Goal: Task Accomplishment & Management: Complete application form

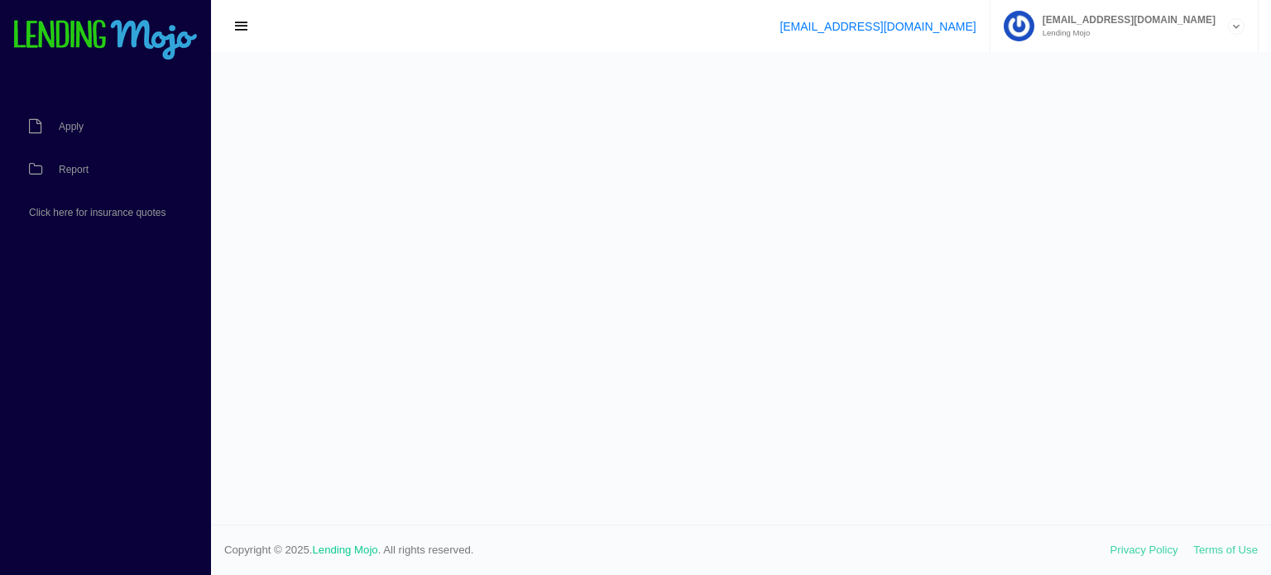
click at [79, 161] on link "Report" at bounding box center [97, 169] width 194 height 43
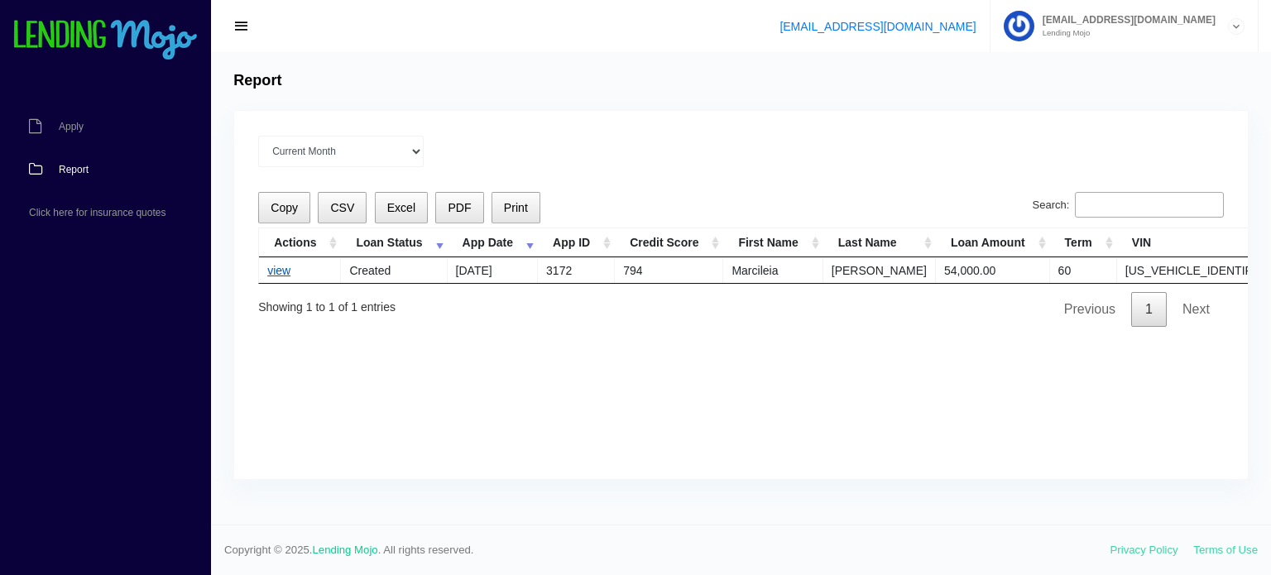
click at [285, 267] on link "view" at bounding box center [278, 270] width 23 height 13
click at [284, 273] on link "view" at bounding box center [278, 270] width 23 height 13
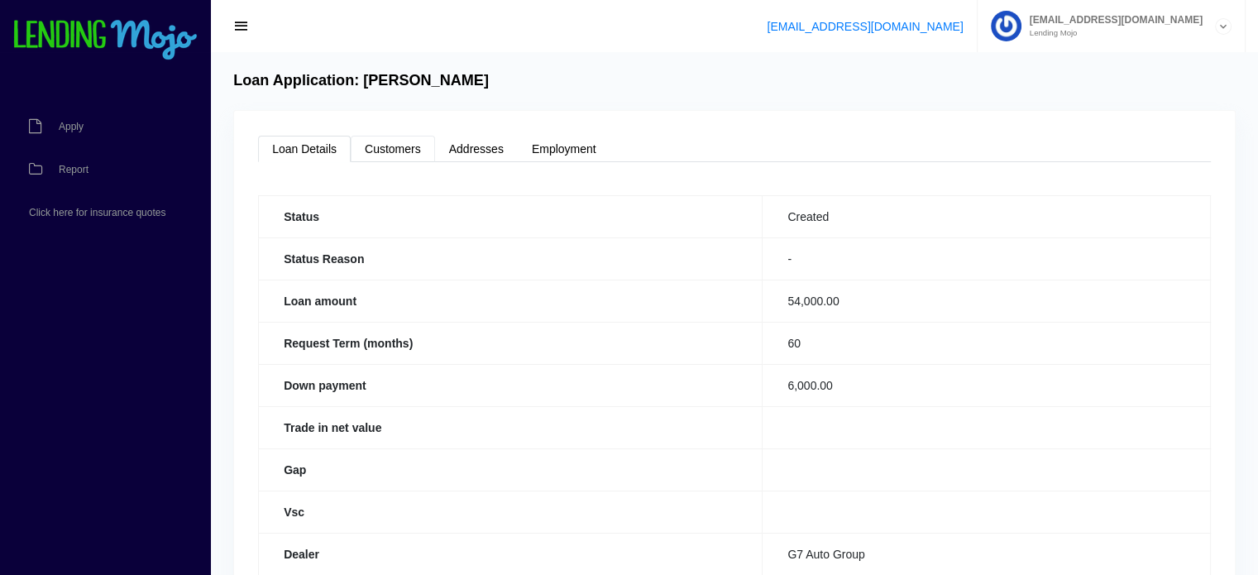
click at [376, 148] on link "Customers" at bounding box center [393, 149] width 84 height 26
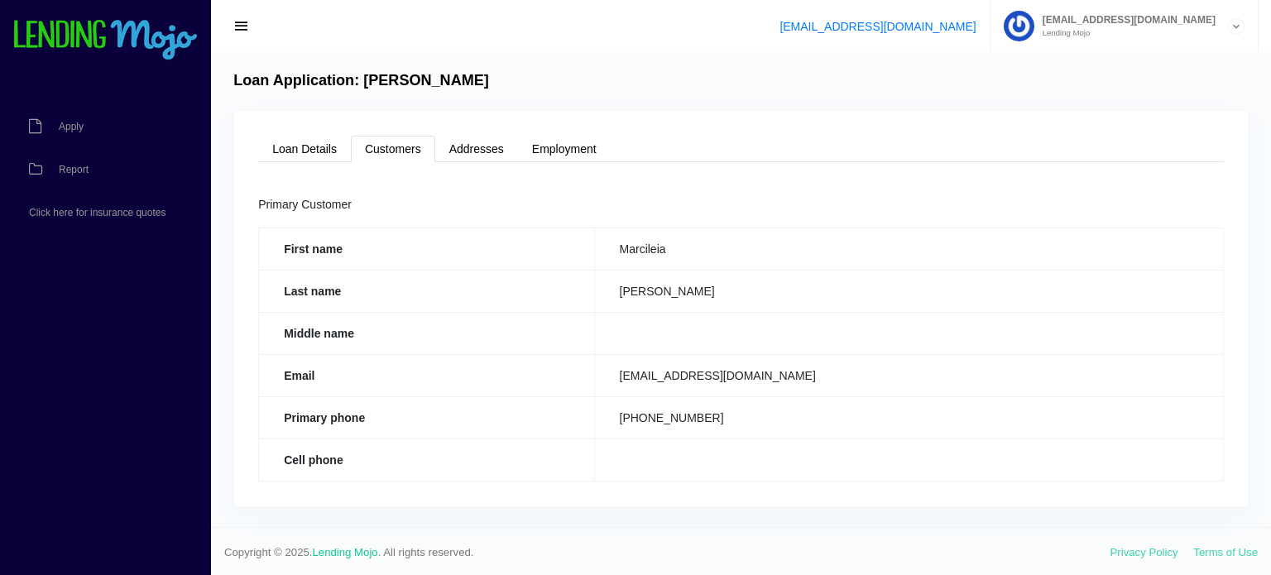
click at [730, 237] on td "Marcileia" at bounding box center [908, 249] width 629 height 42
copy td "Marcileia"
click at [754, 285] on td "[PERSON_NAME]" at bounding box center [908, 291] width 629 height 42
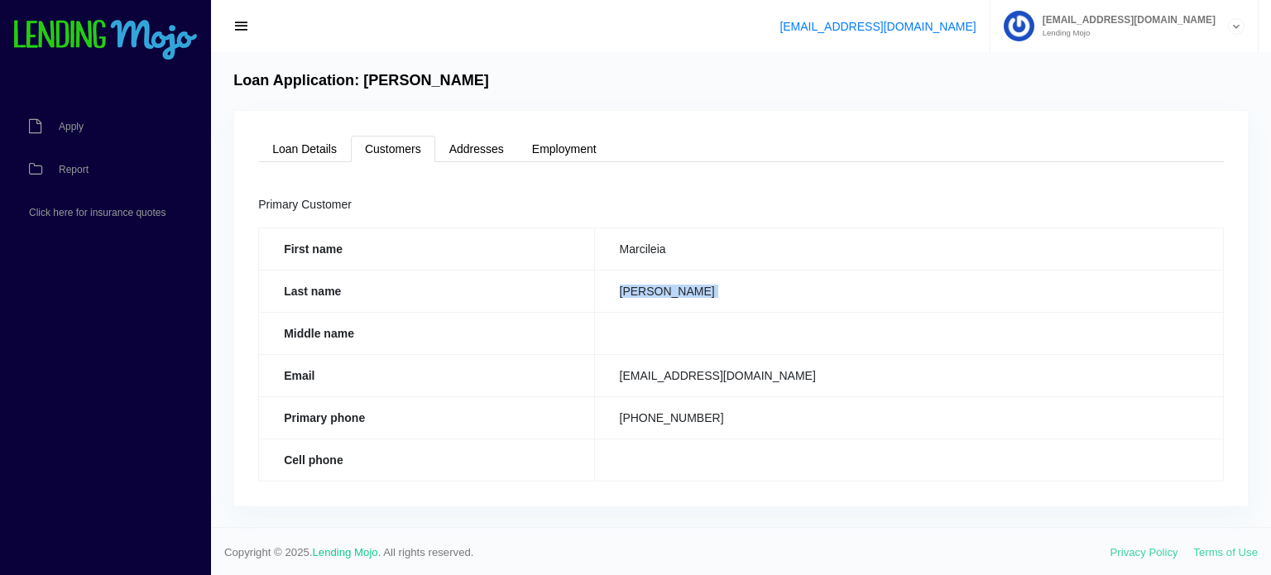
click at [754, 285] on td "[PERSON_NAME]" at bounding box center [908, 291] width 629 height 42
copy tbody "[PERSON_NAME]"
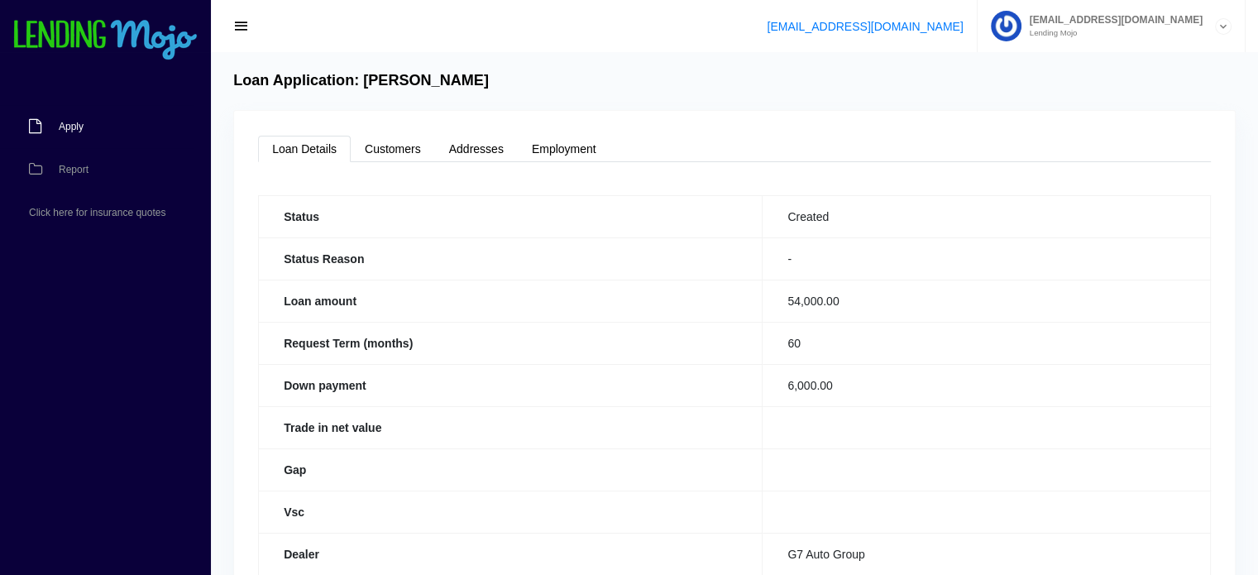
click at [114, 119] on link "Apply" at bounding box center [97, 126] width 194 height 43
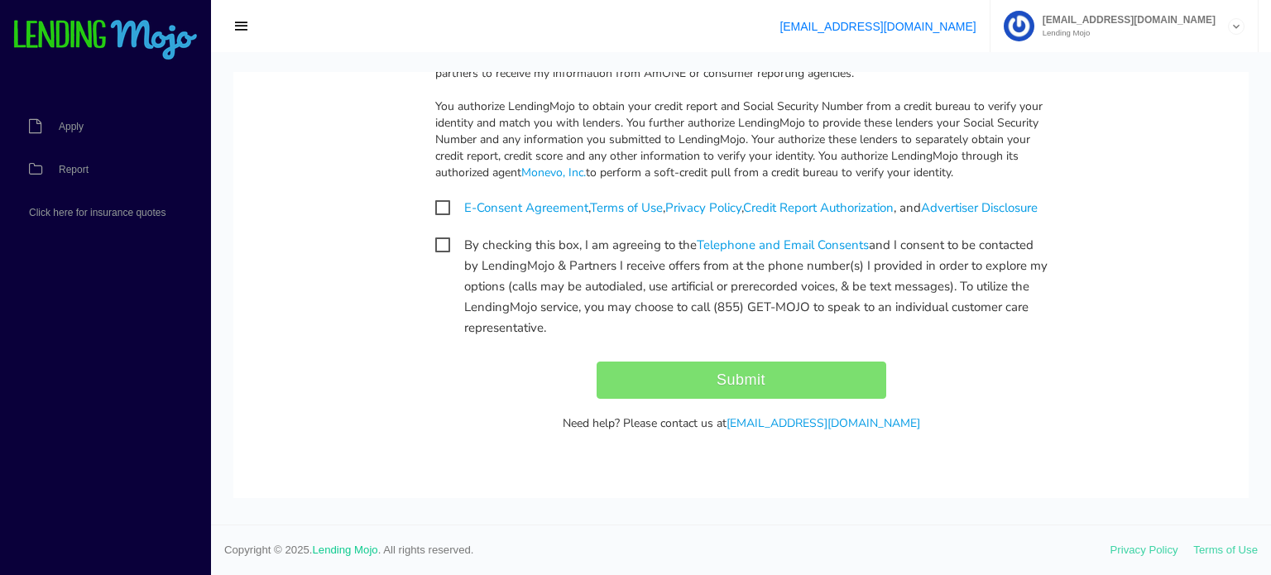
scroll to position [1762, 0]
click at [763, 380] on div "Submit" at bounding box center [741, 380] width 637 height 37
click at [697, 367] on div "Submit" at bounding box center [741, 380] width 637 height 37
click at [436, 247] on span "By checking this box, I am agreeing to the Telephone and Email Consents and I c…" at bounding box center [741, 245] width 612 height 21
checkbox input "true"
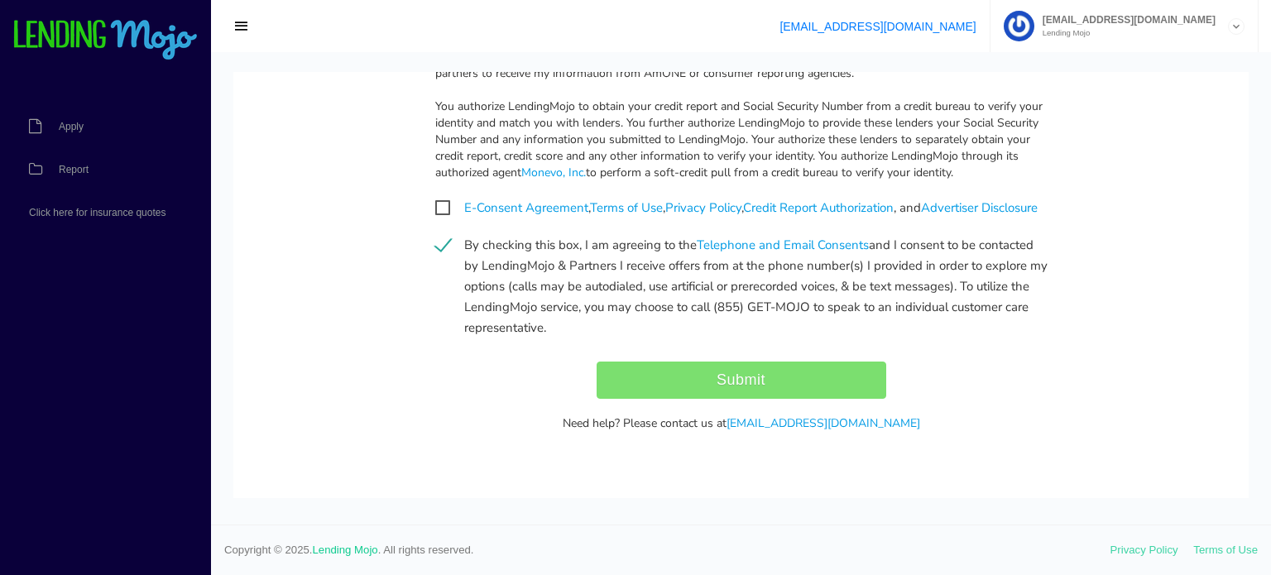
click at [436, 198] on span "E-Consent Agreement , Terms of Use , Privacy Policy , Credit Report Authorizati…" at bounding box center [736, 208] width 602 height 21
checkbox input "true"
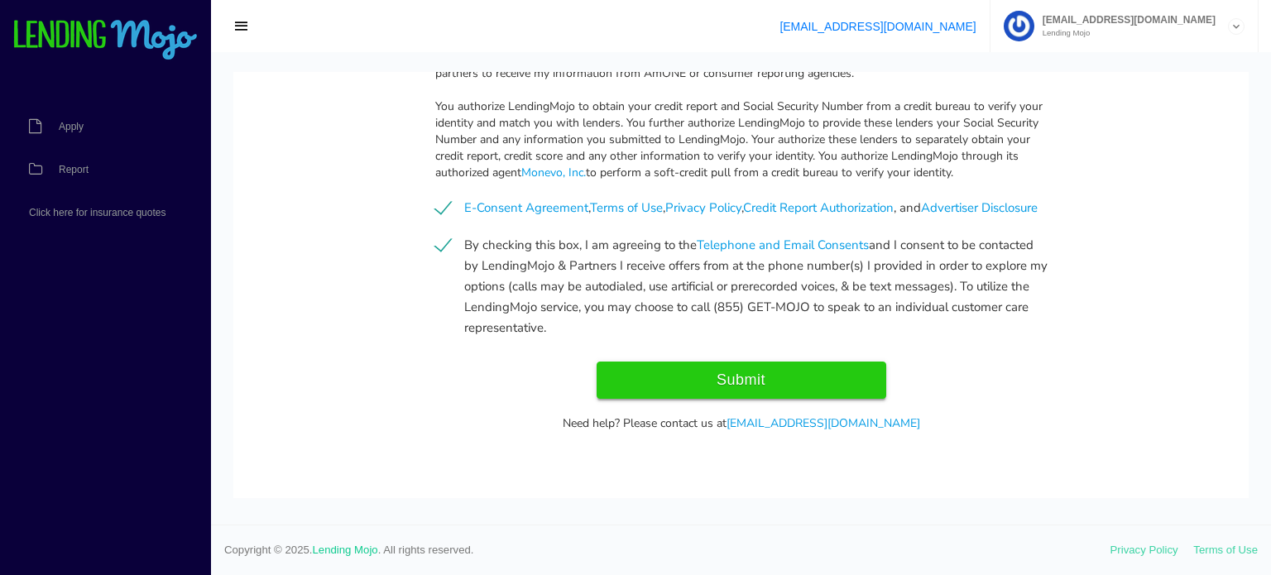
click at [770, 391] on input "Submit" at bounding box center [741, 380] width 290 height 37
type input "Submit"
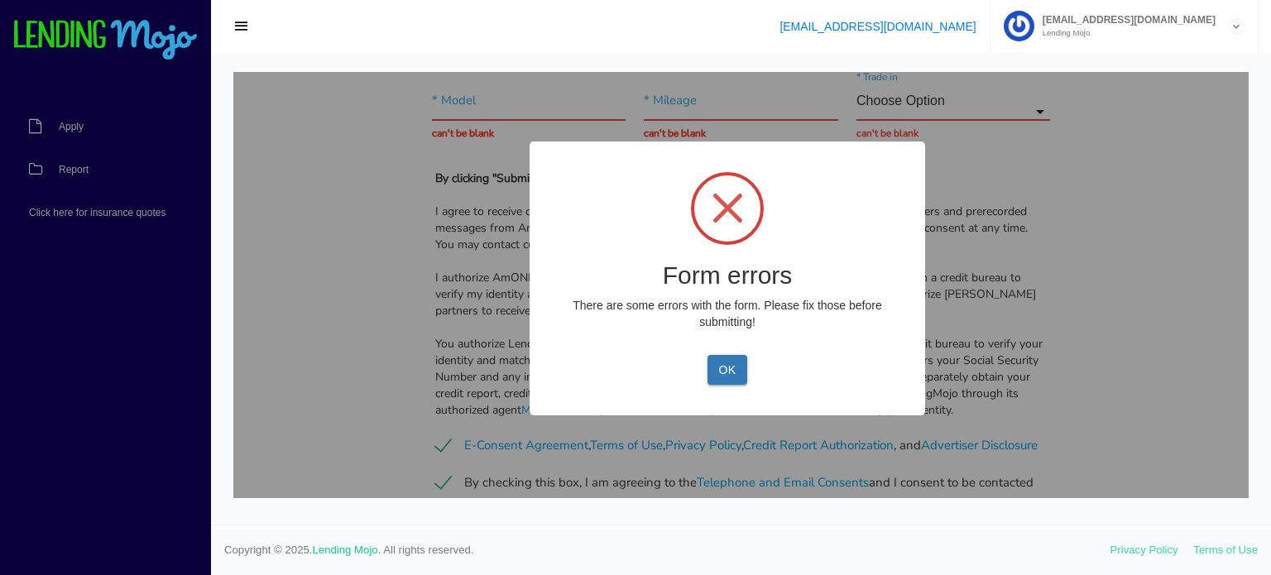
scroll to position [2014, 0]
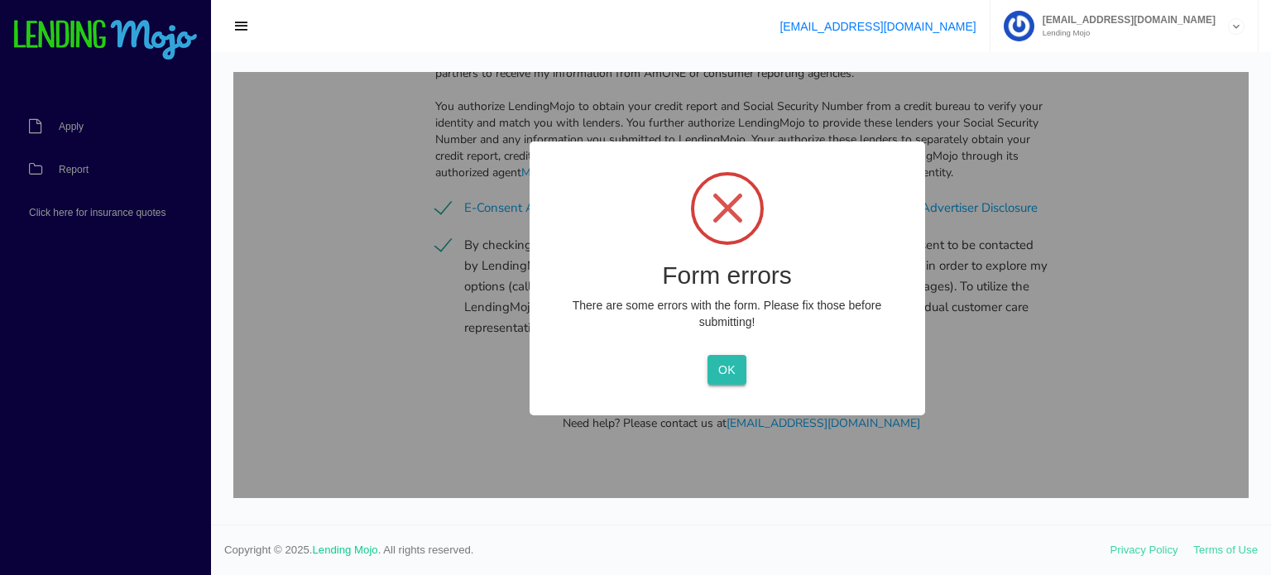
click at [725, 367] on button "OK" at bounding box center [726, 370] width 39 height 30
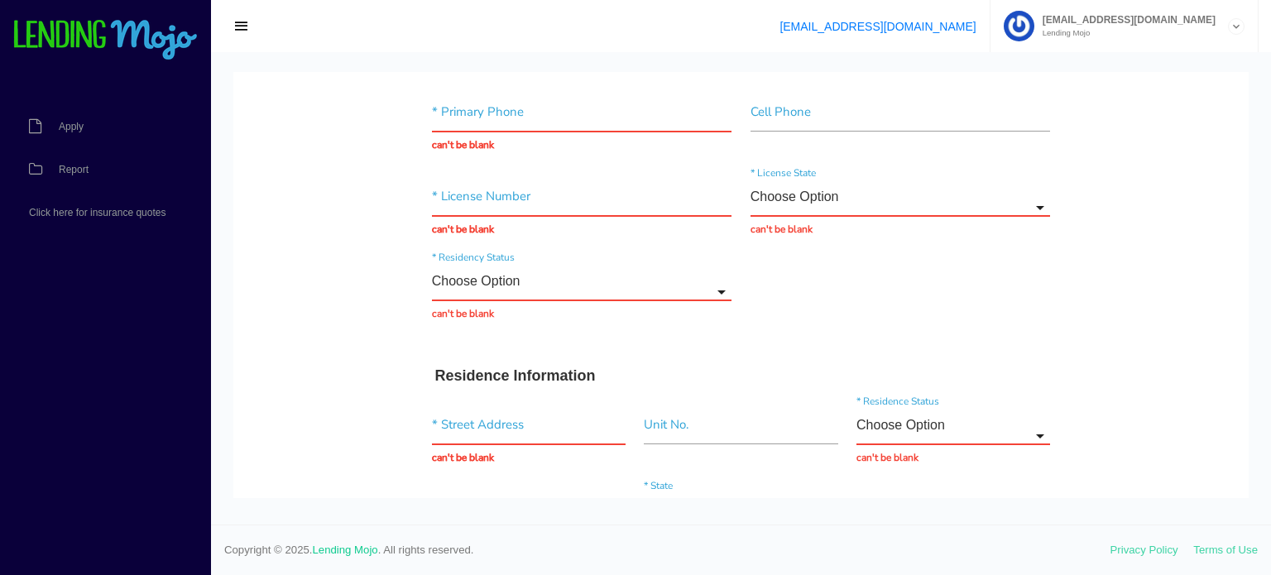
scroll to position [0, 0]
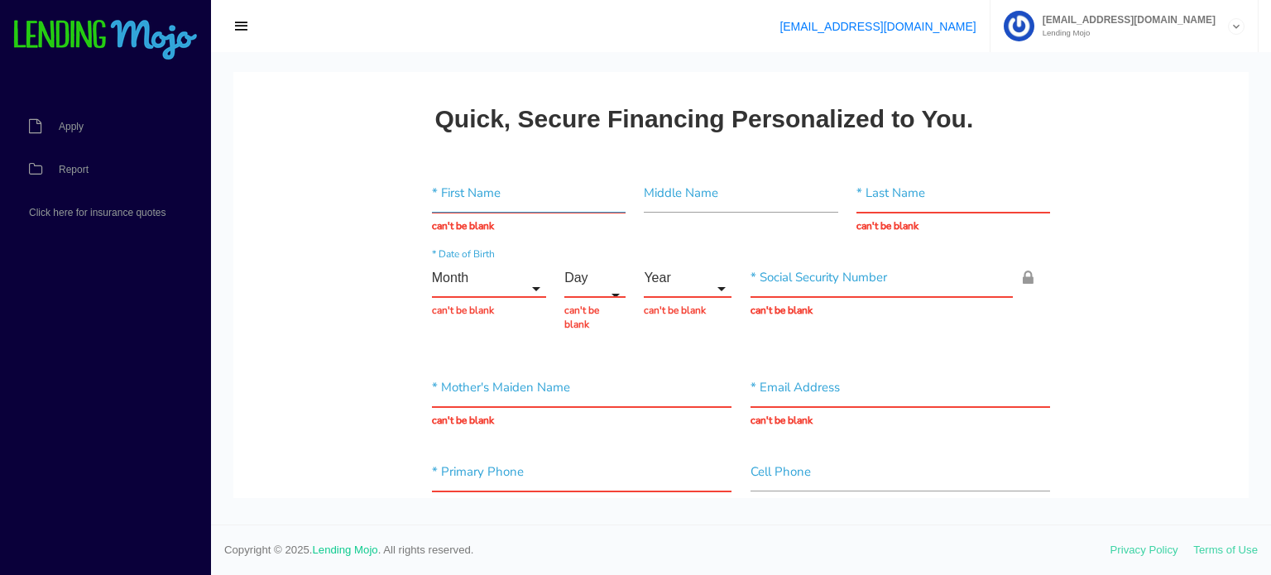
click at [529, 194] on input "text" at bounding box center [529, 194] width 194 height 38
paste input "Marcileia"
type input "Marcileia"
click at [912, 204] on input "text" at bounding box center [953, 194] width 194 height 38
paste input "[PERSON_NAME]"
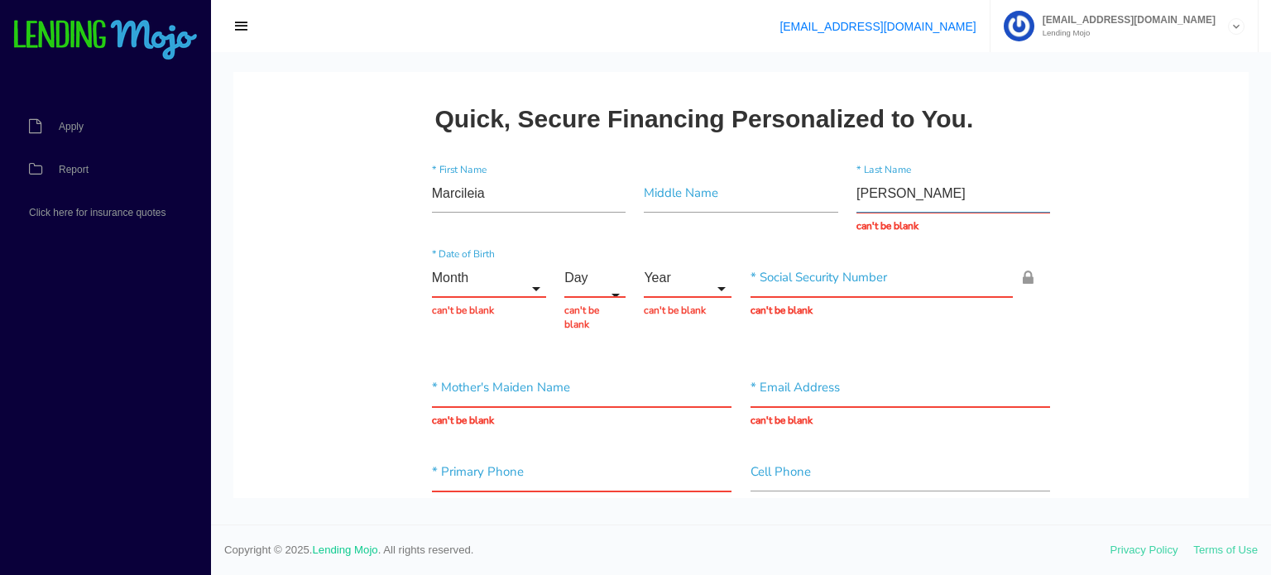
type input "[PERSON_NAME]"
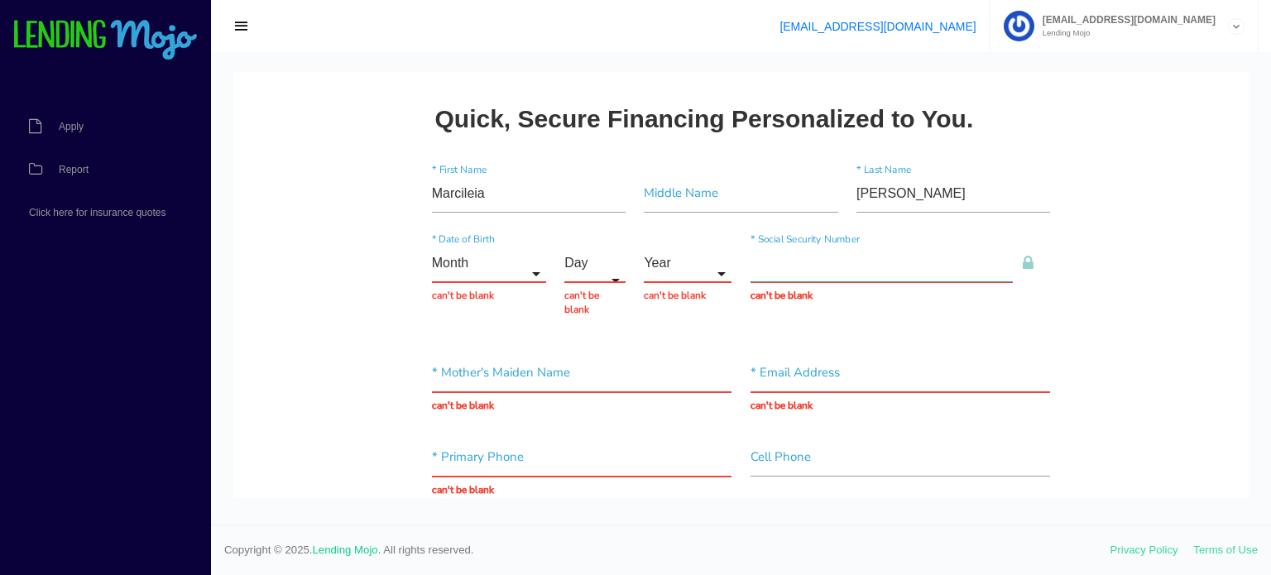
click at [817, 277] on input "text" at bounding box center [881, 263] width 263 height 38
paste input "823-99-8522"
type input "823-99-8522"
click at [462, 261] on input "Month" at bounding box center [489, 263] width 114 height 38
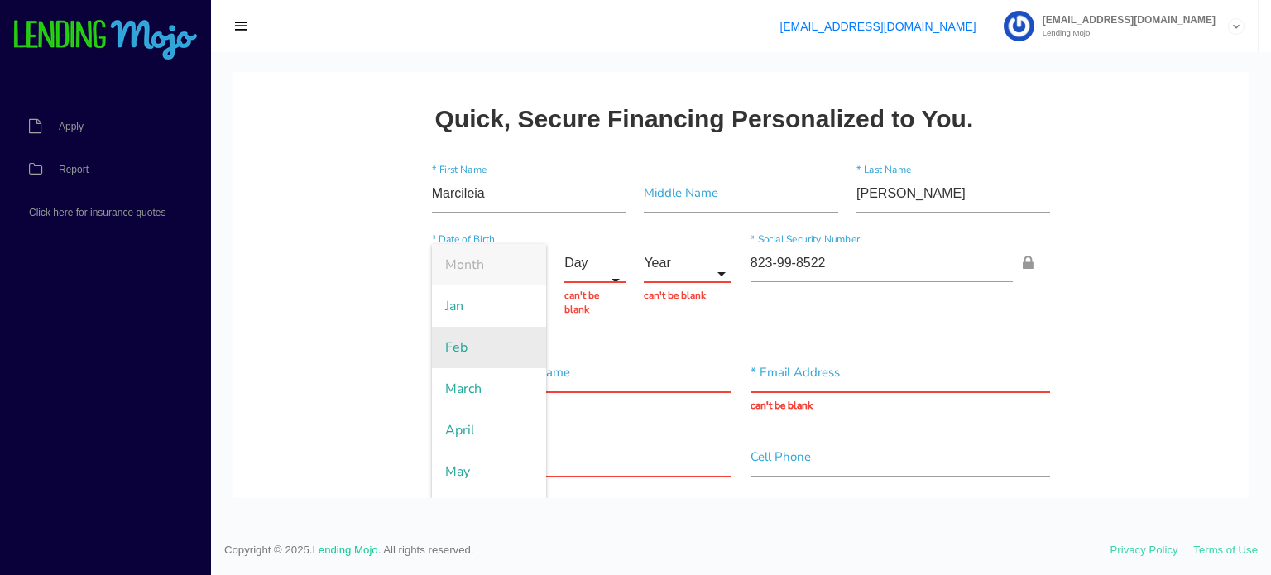
scroll to position [283, 0]
click at [466, 396] on span "Oct" at bounding box center [489, 395] width 114 height 41
type input "Oct"
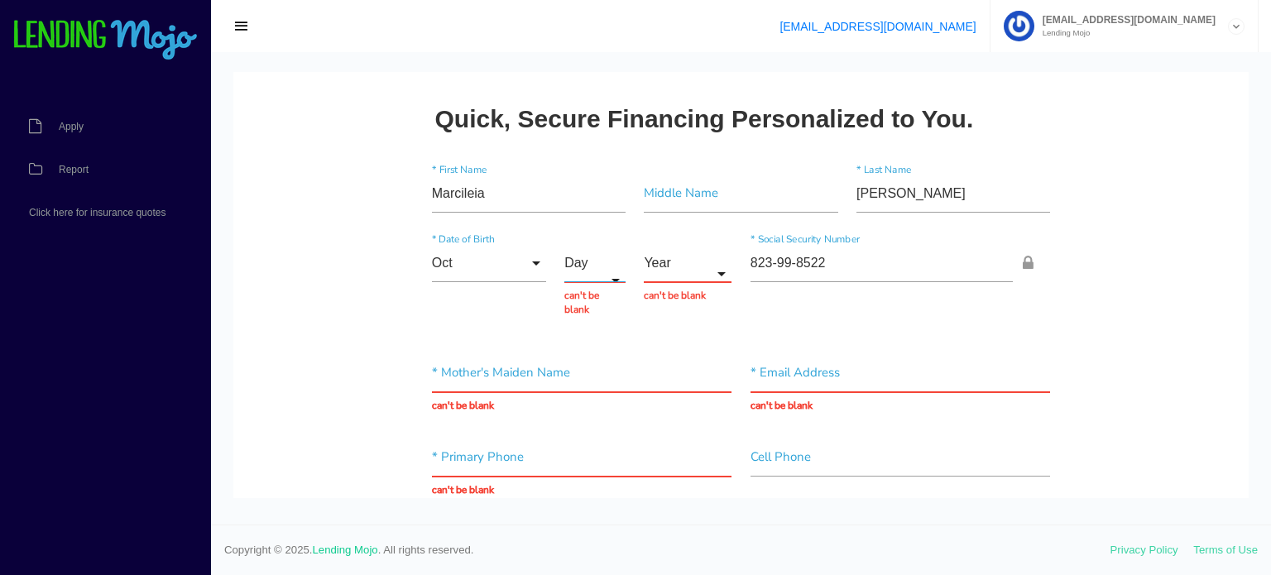
click at [590, 247] on input "Day" at bounding box center [594, 263] width 61 height 38
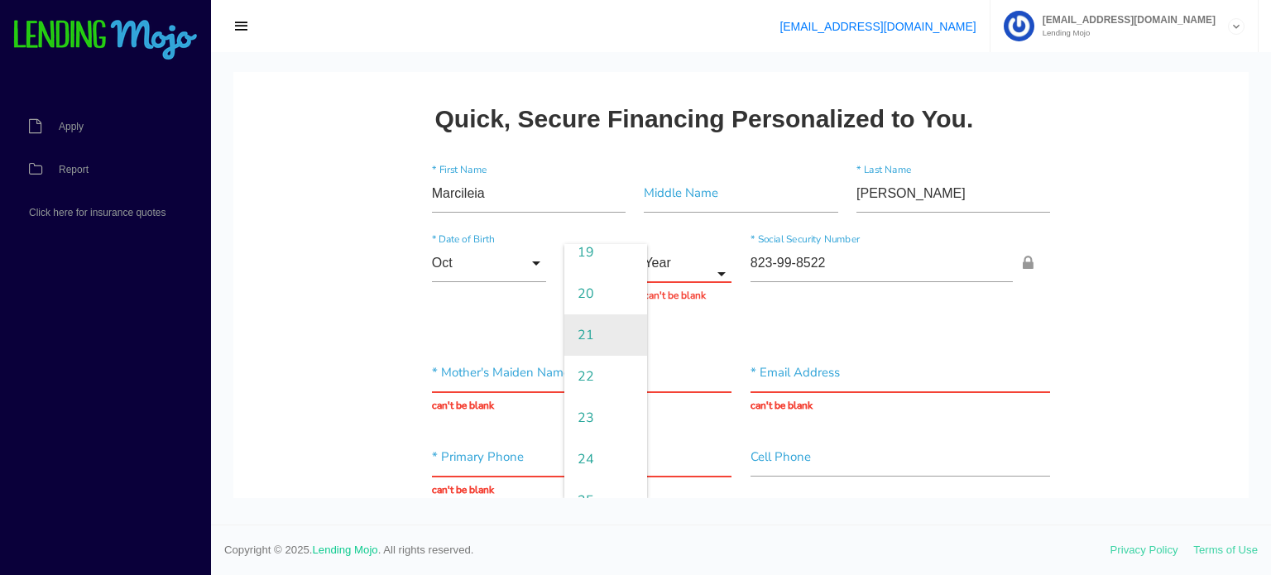
scroll to position [827, 0]
click at [588, 427] on span "24" at bounding box center [605, 430] width 83 height 41
type input "24"
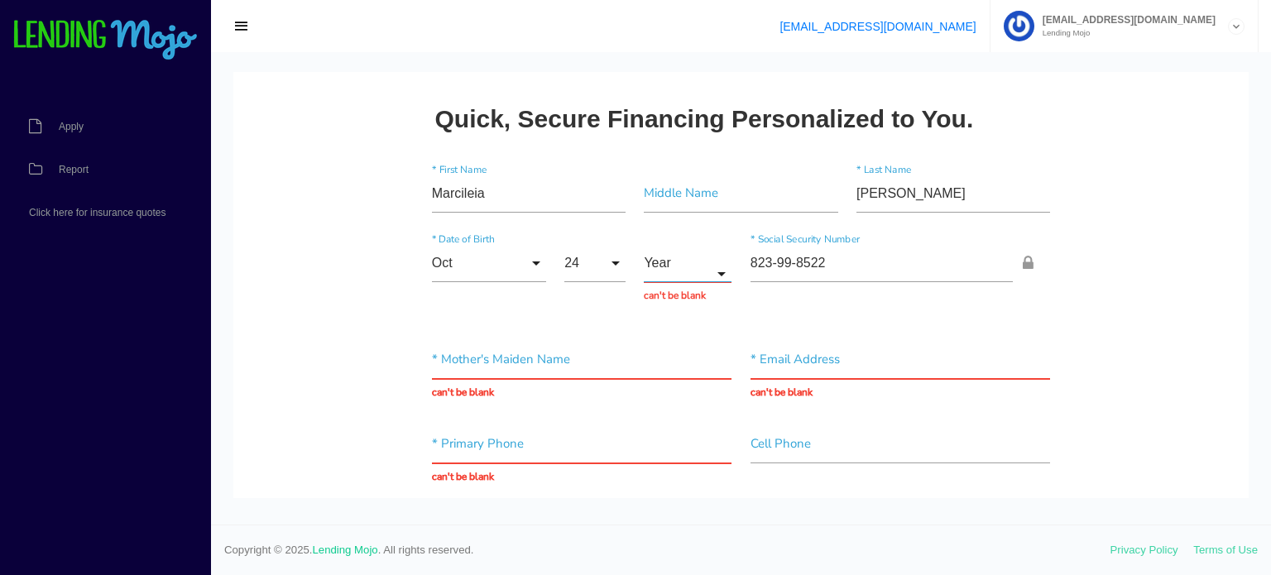
click at [668, 252] on input "Year" at bounding box center [688, 263] width 88 height 38
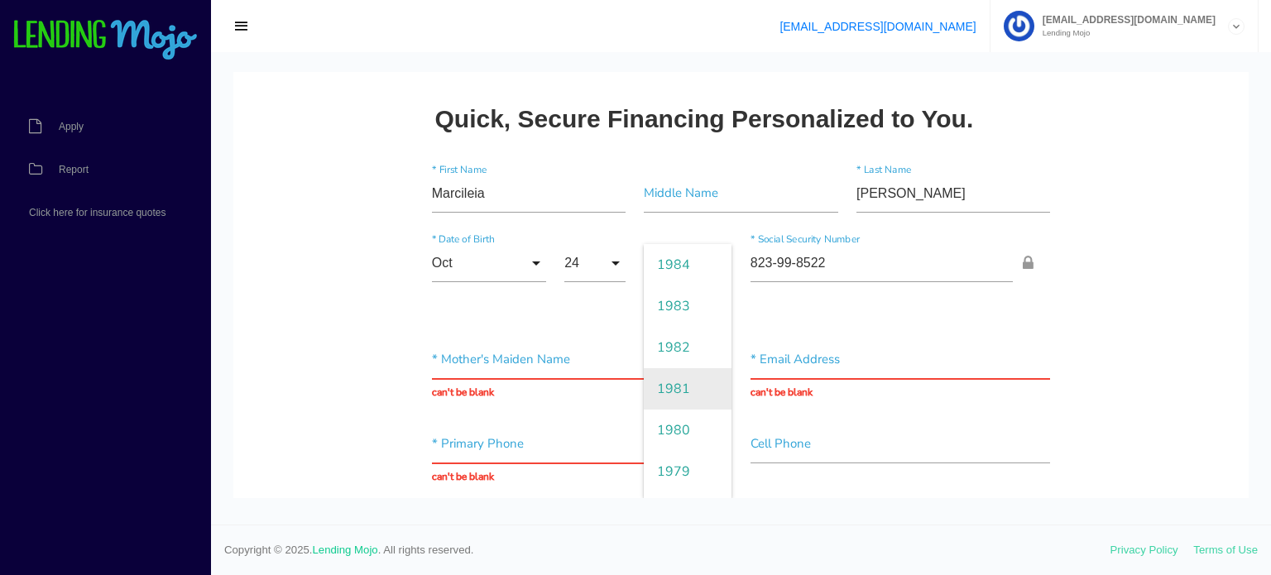
scroll to position [1075, 0]
click at [671, 422] on span "1978" at bounding box center [688, 430] width 88 height 41
type input "1978"
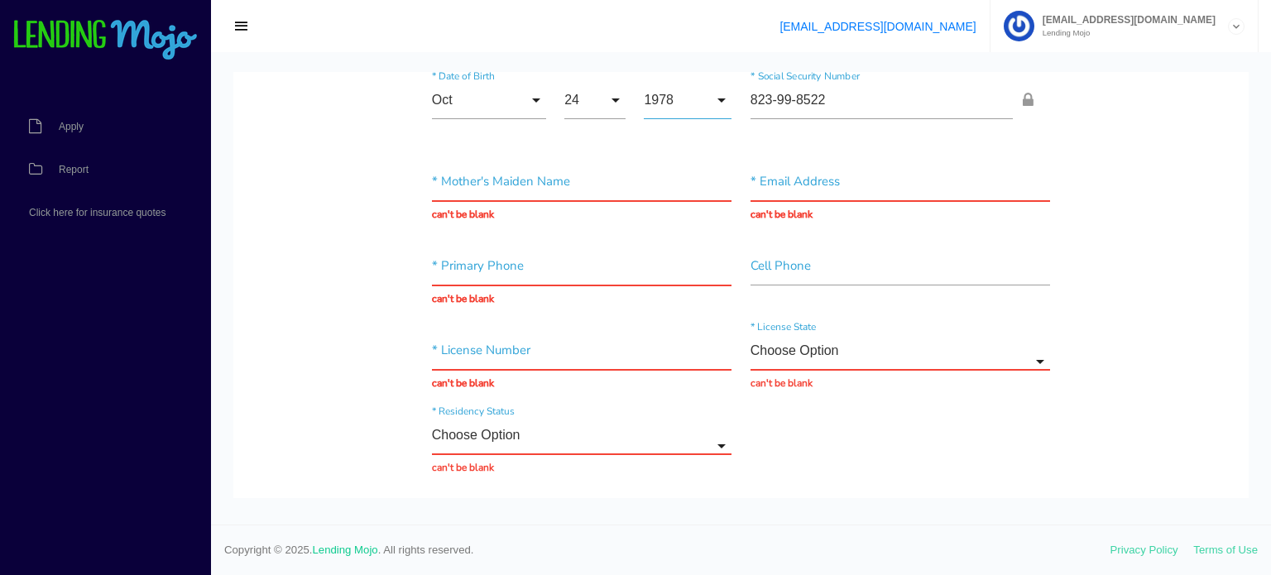
scroll to position [165, 0]
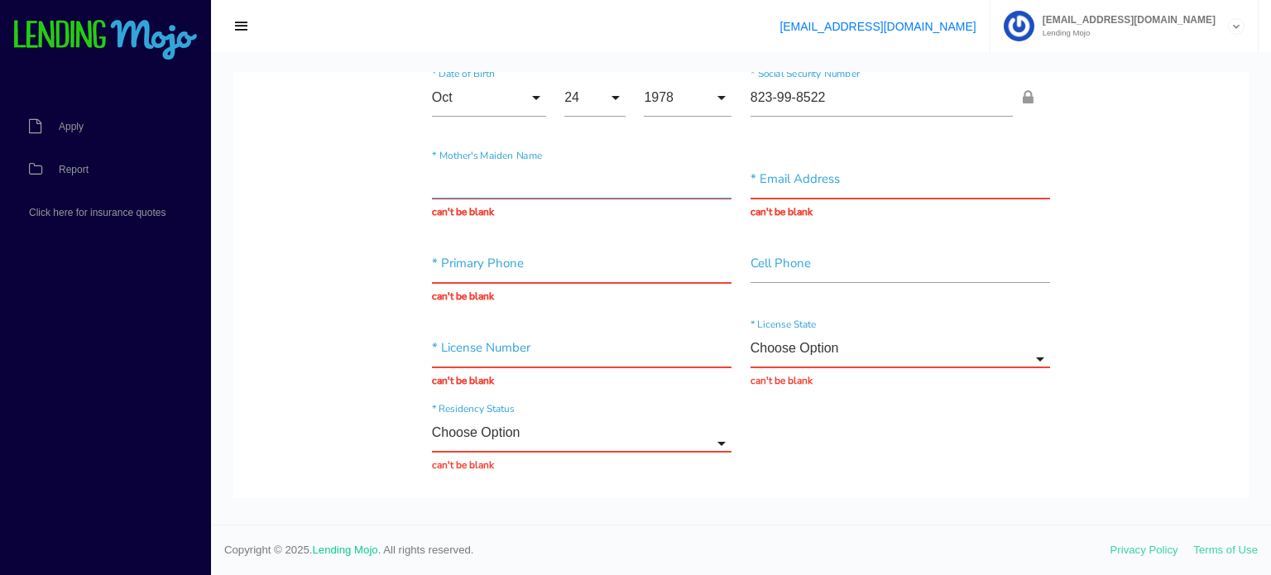
click at [493, 191] on input "text" at bounding box center [582, 179] width 300 height 38
paste input "[PERSON_NAME] [PERSON_NAME] [PERSON_NAME]"
type input "[PERSON_NAME] [PERSON_NAME] [PERSON_NAME]"
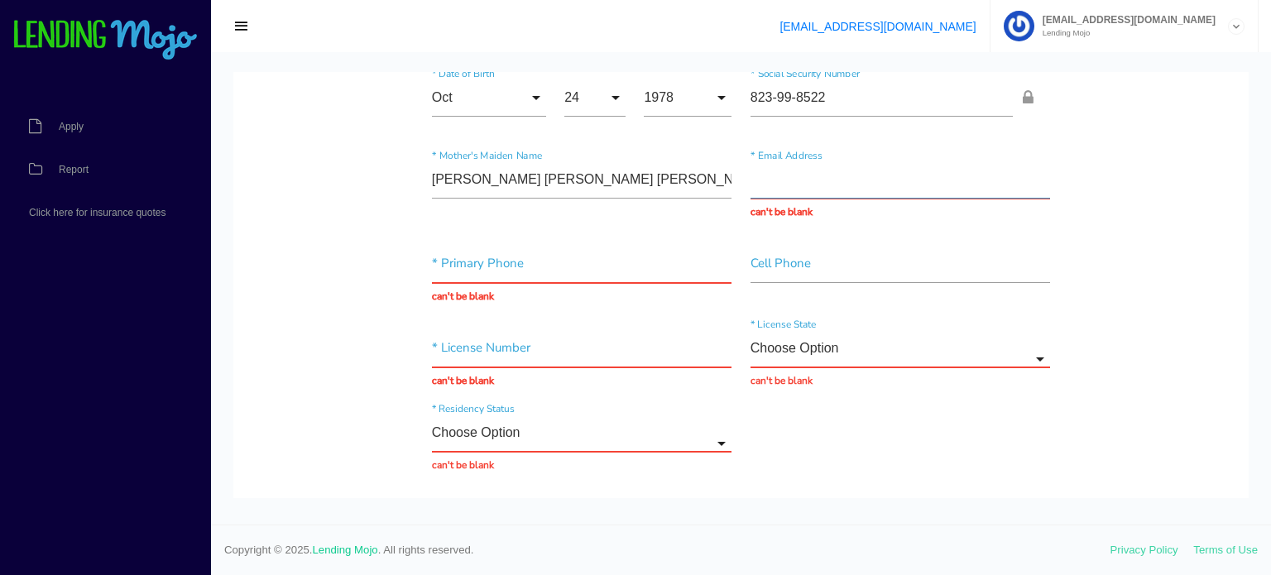
click at [794, 167] on input "text" at bounding box center [900, 179] width 300 height 38
paste input "l [EMAIL_ADDRESS][DOMAIN_NAME]"
drag, startPoint x: 750, startPoint y: 178, endPoint x: 713, endPoint y: 178, distance: 37.2
click at [713, 178] on div "[PERSON_NAME] [PERSON_NAME] [PERSON_NAME] * Mother's Maiden Name l [EMAIL_ADDRE…" at bounding box center [741, 190] width 637 height 84
type input "[EMAIL_ADDRESS][DOMAIN_NAME]"
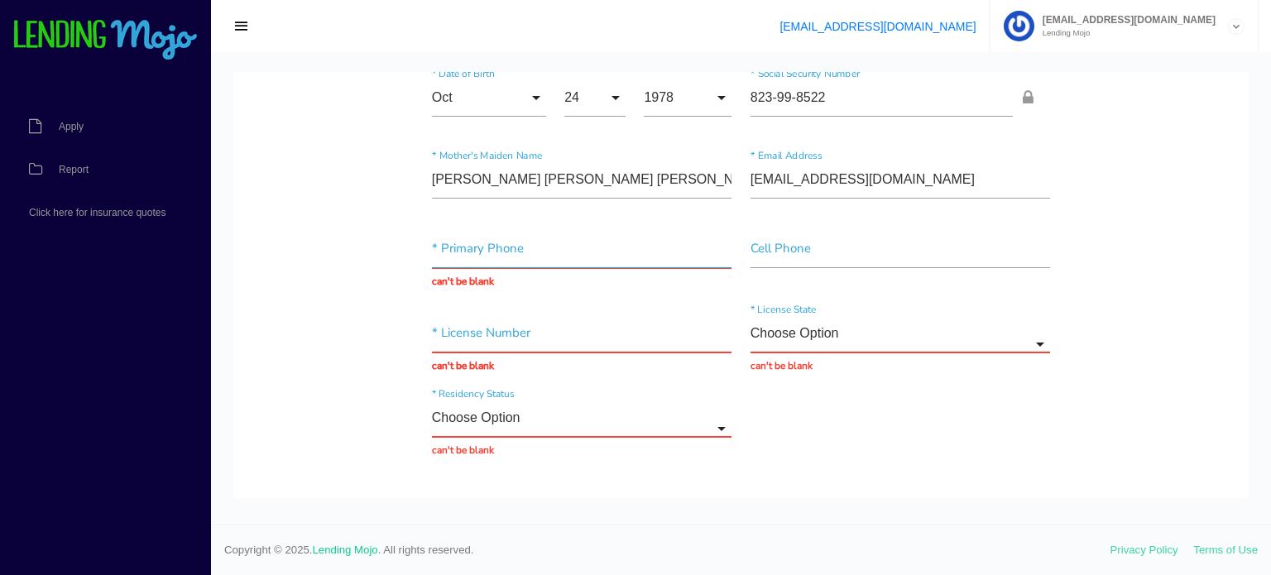
click at [473, 257] on input "text" at bounding box center [582, 249] width 300 height 38
paste input "[PHONE_NUMBER]"
type input "[PHONE_NUMBER]"
click at [490, 344] on div "* License Number can't be blank" at bounding box center [582, 344] width 319 height 60
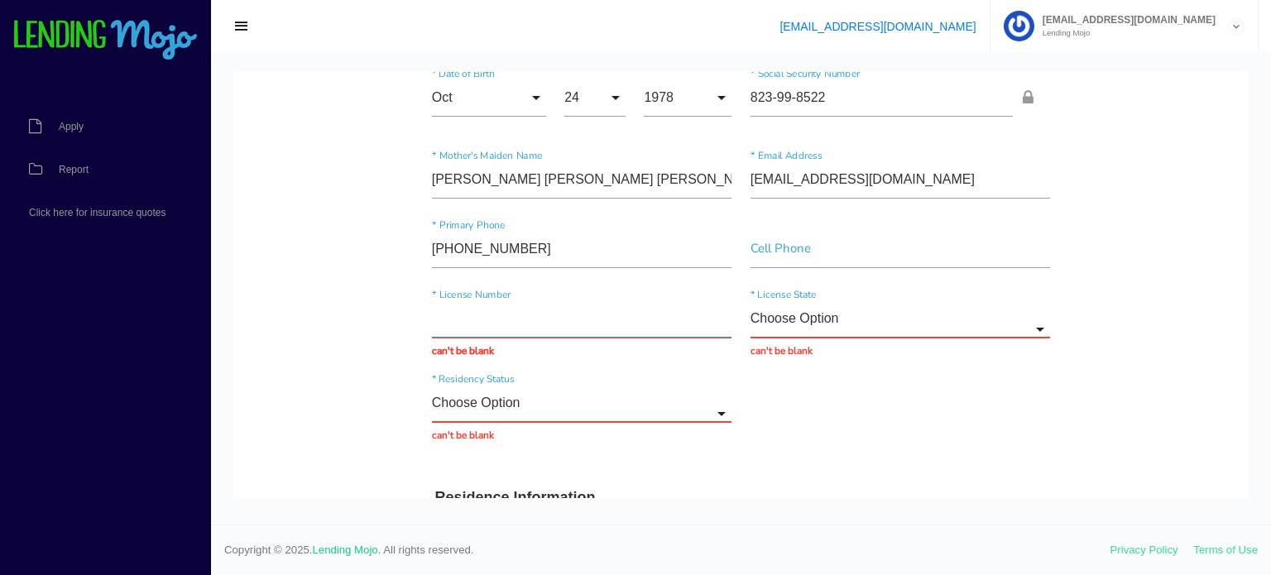
type input "33868394"
click at [815, 317] on input "Choose Option" at bounding box center [900, 318] width 300 height 38
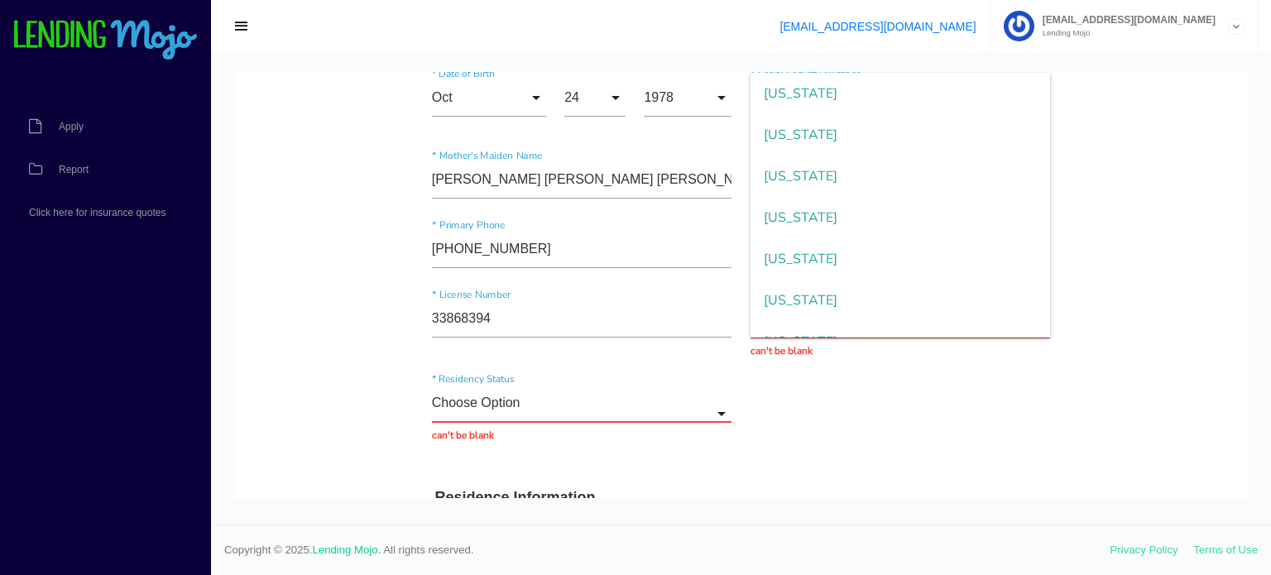
scroll to position [1489, 0]
click at [829, 217] on span "[US_STATE]" at bounding box center [900, 217] width 300 height 41
type input "[US_STATE]"
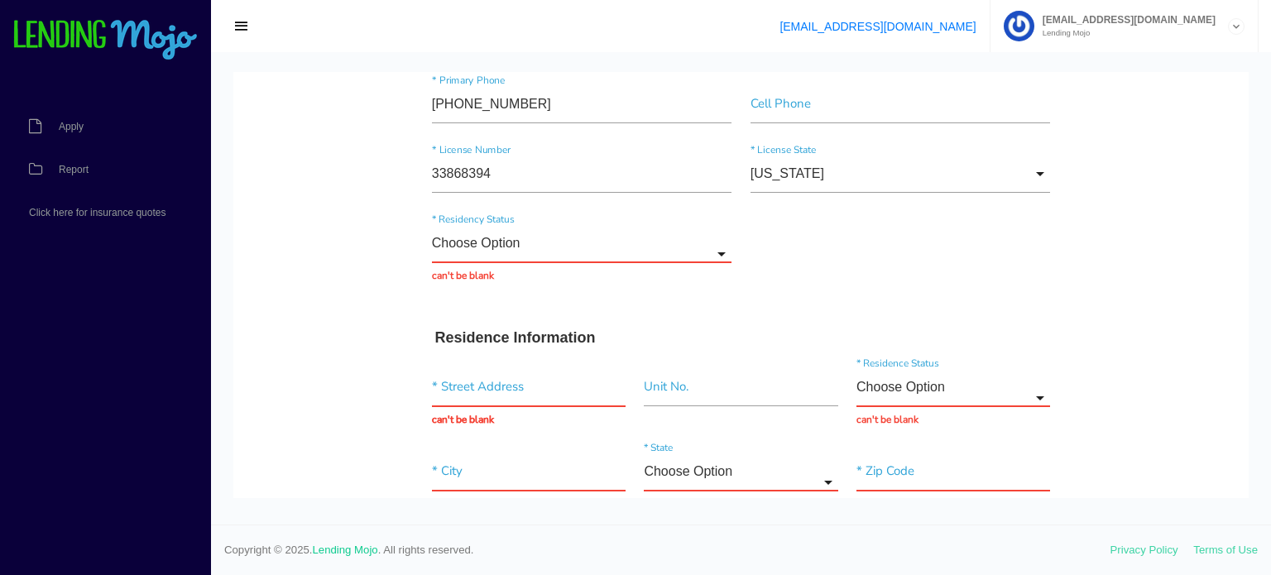
scroll to position [331, 0]
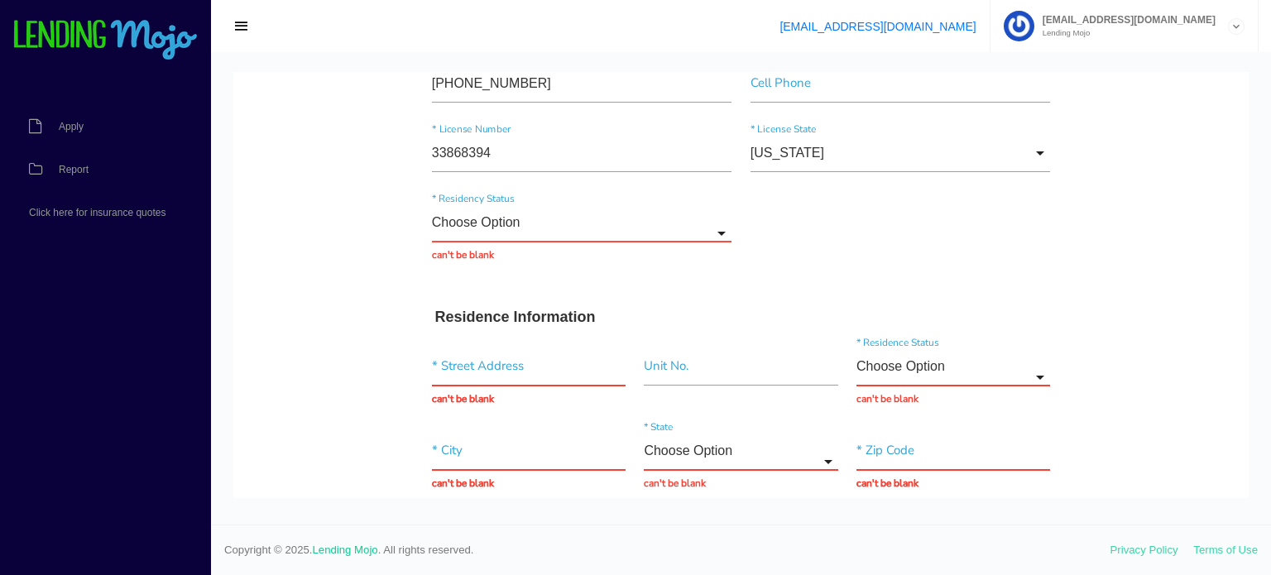
click at [524, 224] on input "Choose Option" at bounding box center [582, 223] width 300 height 38
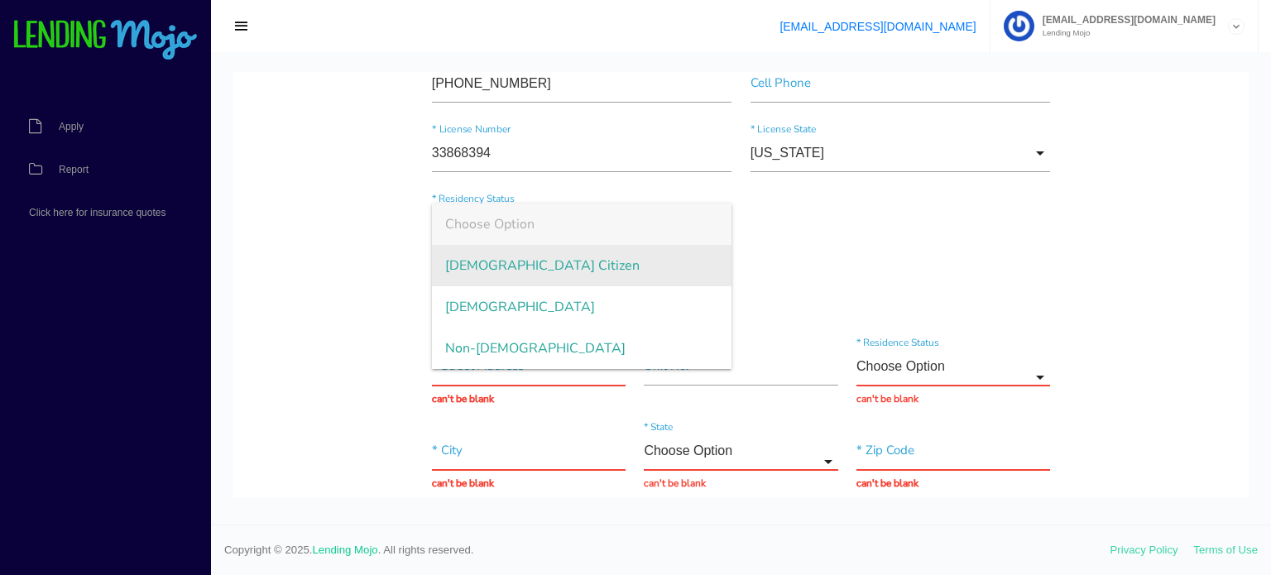
click at [462, 254] on span "[DEMOGRAPHIC_DATA] Citizen" at bounding box center [582, 265] width 300 height 41
type input "[DEMOGRAPHIC_DATA] Citizen"
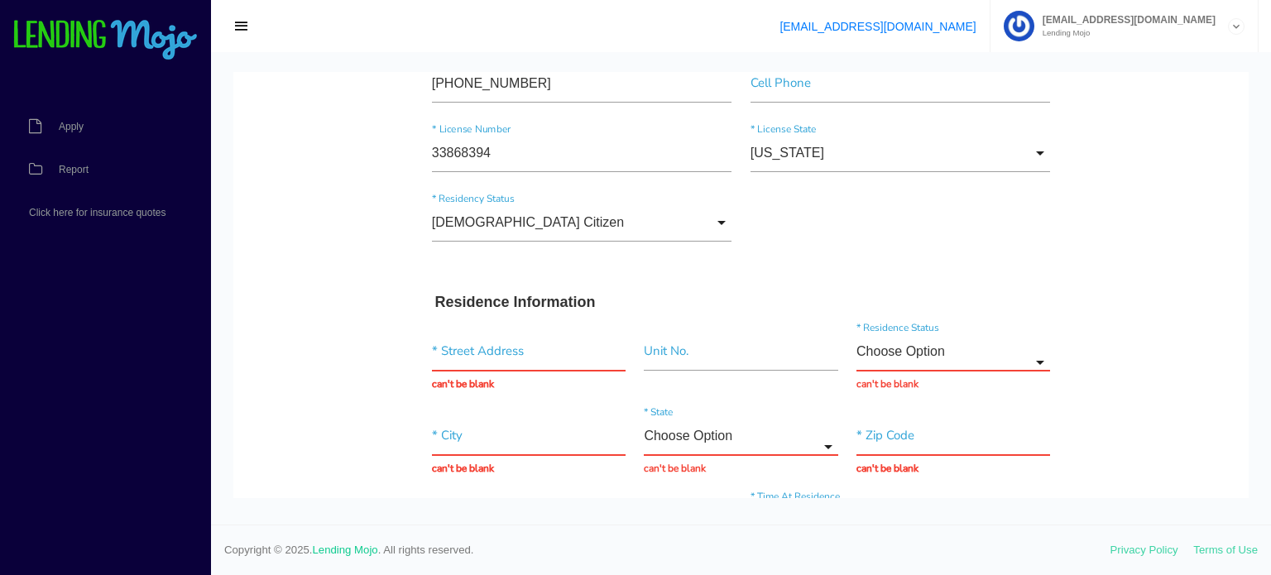
click at [840, 229] on div "[DEMOGRAPHIC_DATA] Citizen Choose Option [DEMOGRAPHIC_DATA] Citizen [DEMOGRAPHI…" at bounding box center [741, 225] width 637 height 69
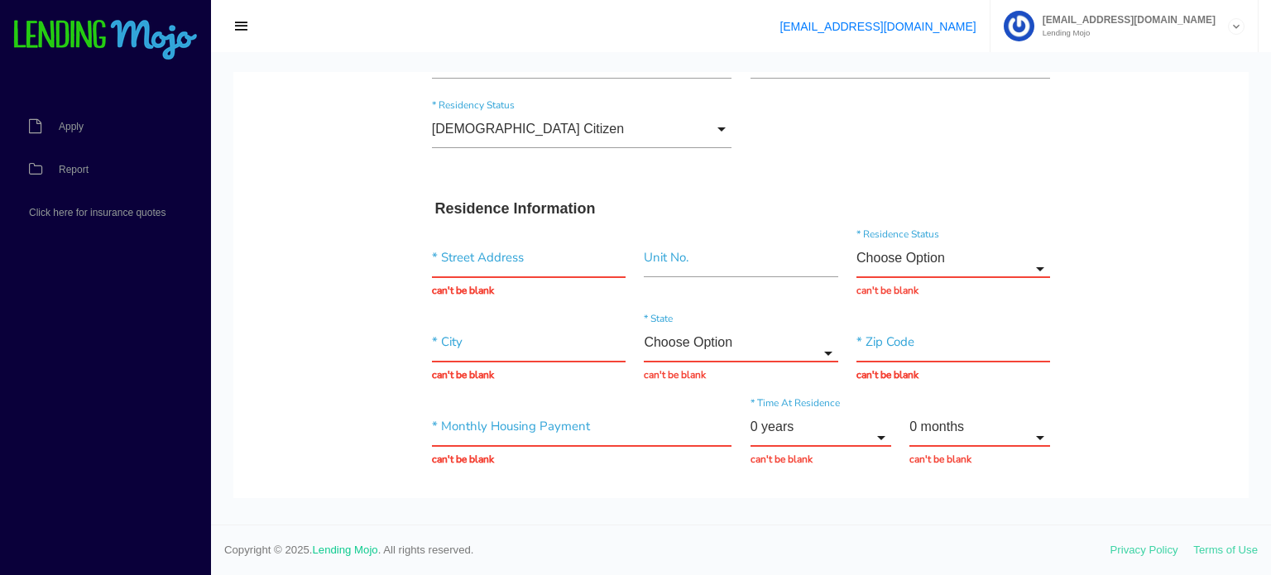
scroll to position [579, 0]
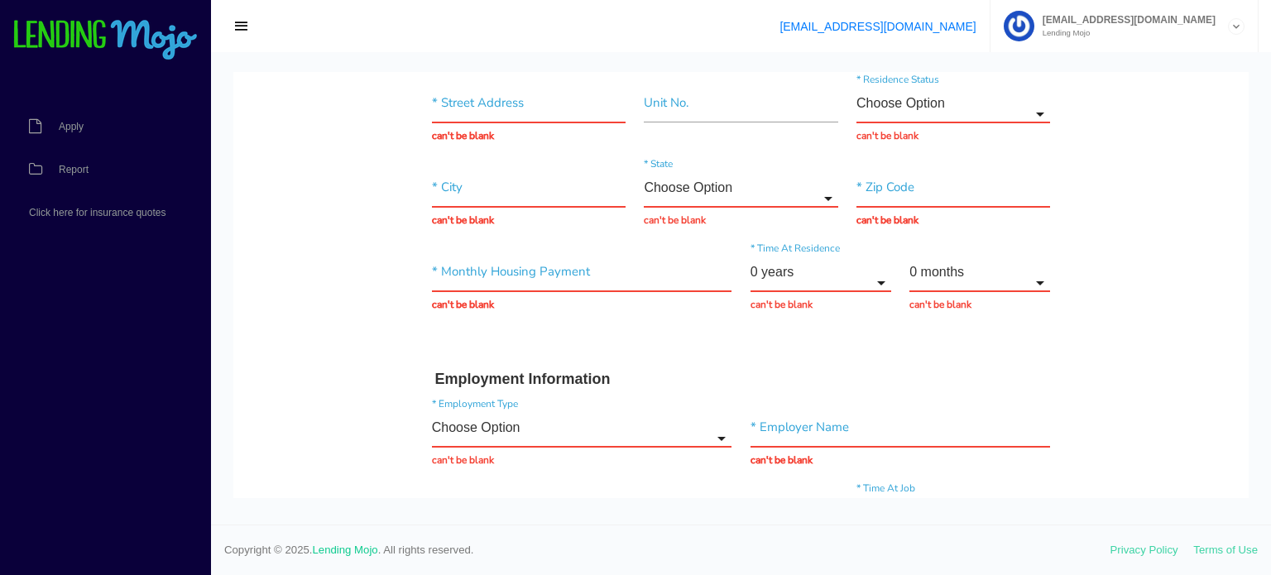
click at [524, 130] on div "* Street Address can't be blank" at bounding box center [529, 114] width 213 height 60
click at [496, 98] on input "text" at bounding box center [529, 103] width 194 height 38
paste input "[STREET_ADDRESS][PERSON_NAME]"
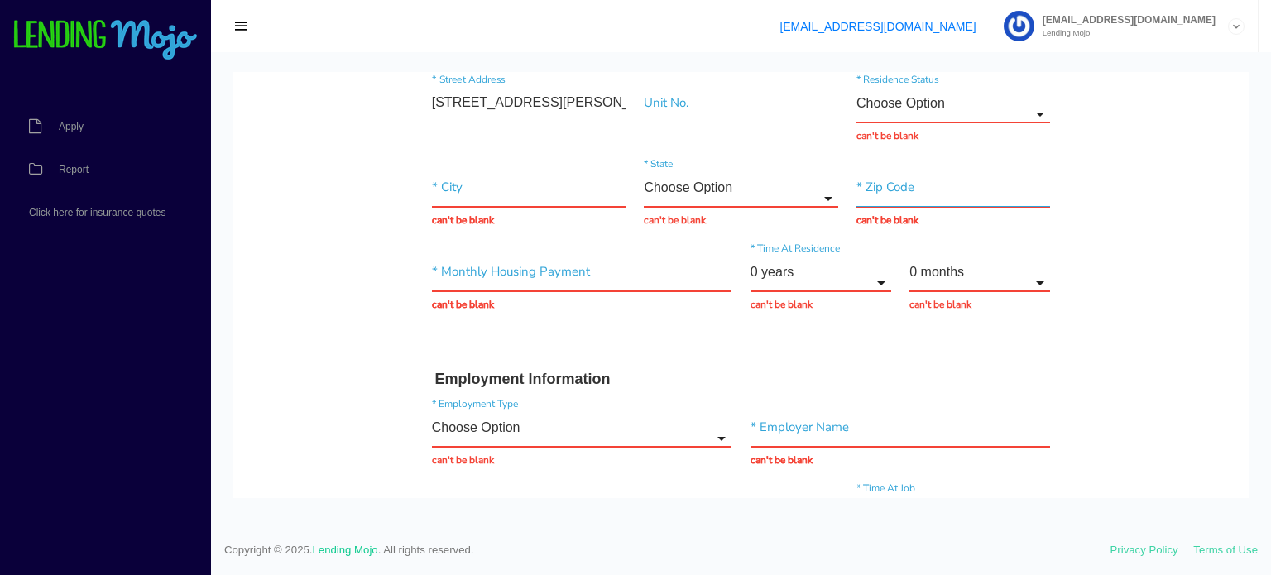
type input "[STREET_ADDRESS][PERSON_NAME]"
type input "[GEOGRAPHIC_DATA]"
type input "19116"
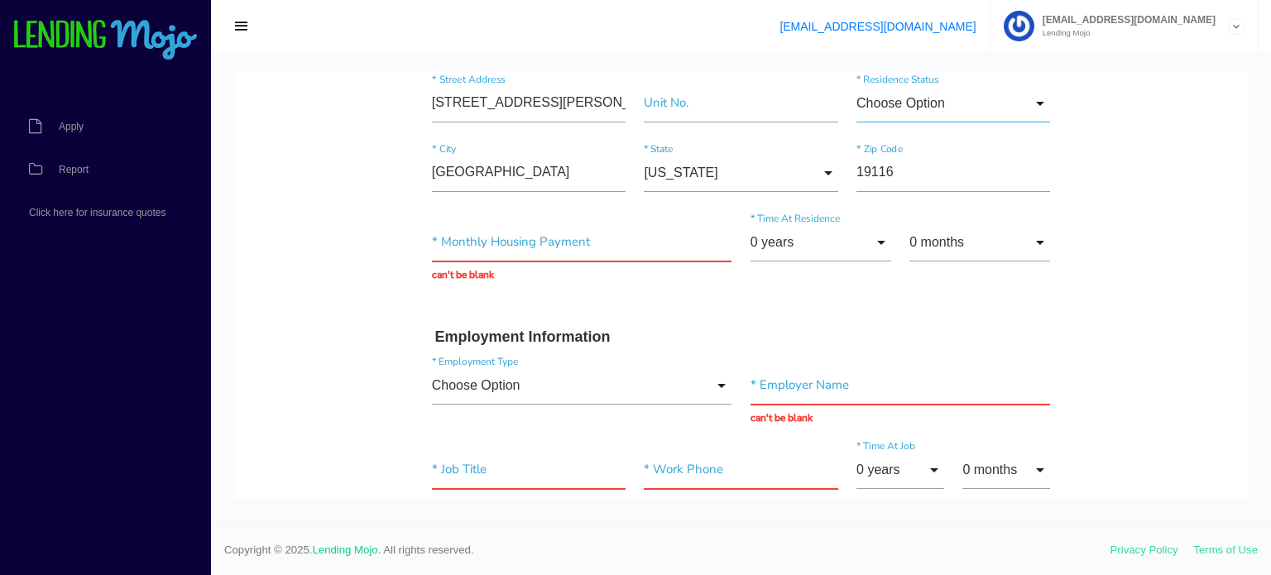
click at [897, 102] on input "Choose Option" at bounding box center [953, 103] width 194 height 38
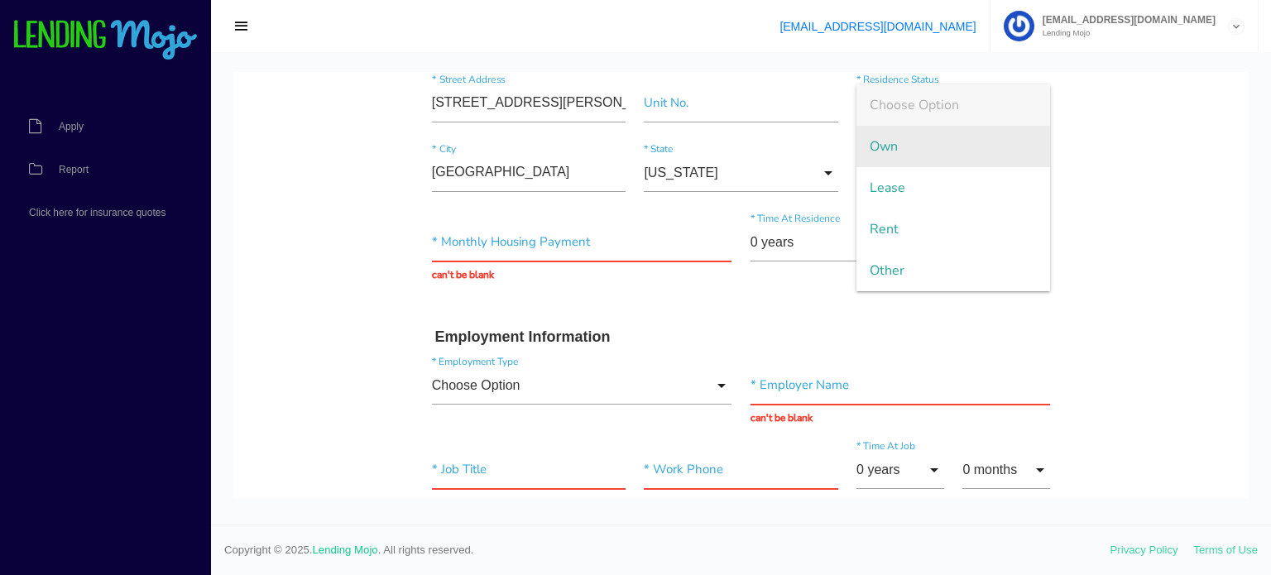
click at [880, 151] on span "Own" at bounding box center [953, 146] width 194 height 41
type input "Own"
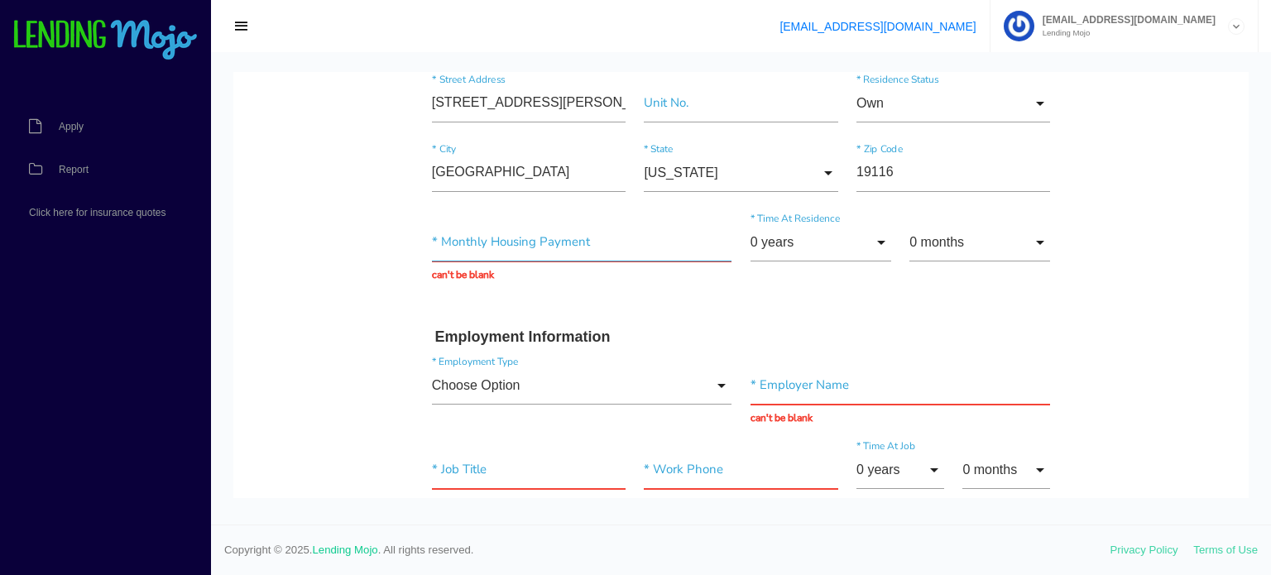
click at [521, 251] on input "text" at bounding box center [582, 242] width 300 height 38
type input "$0.00"
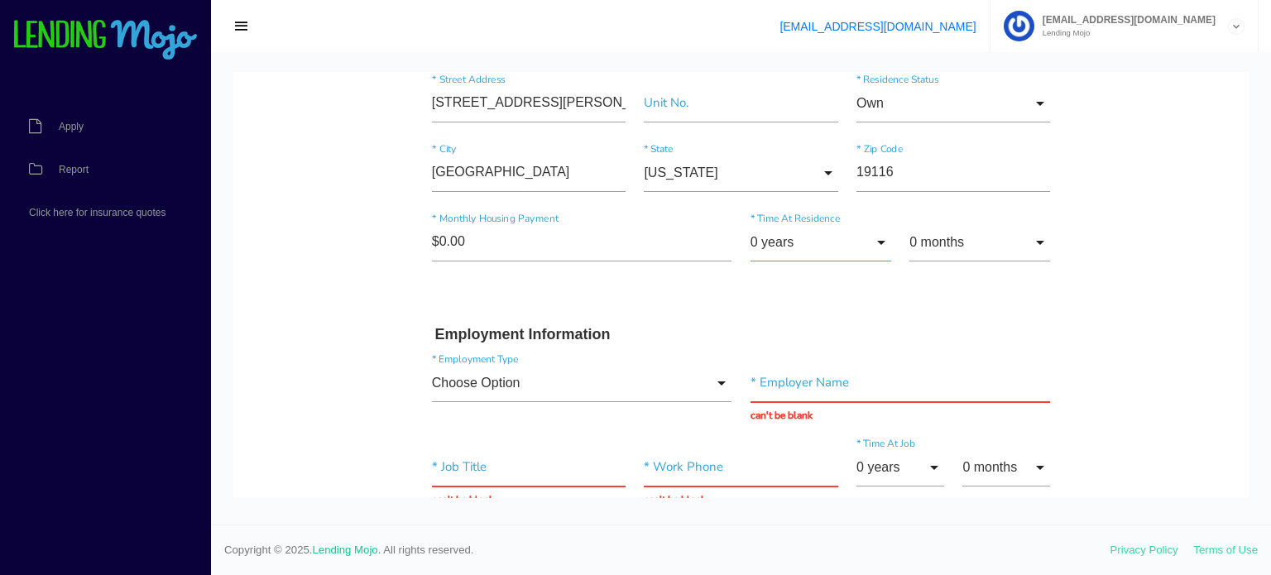
click at [794, 241] on input "0 years" at bounding box center [820, 242] width 141 height 38
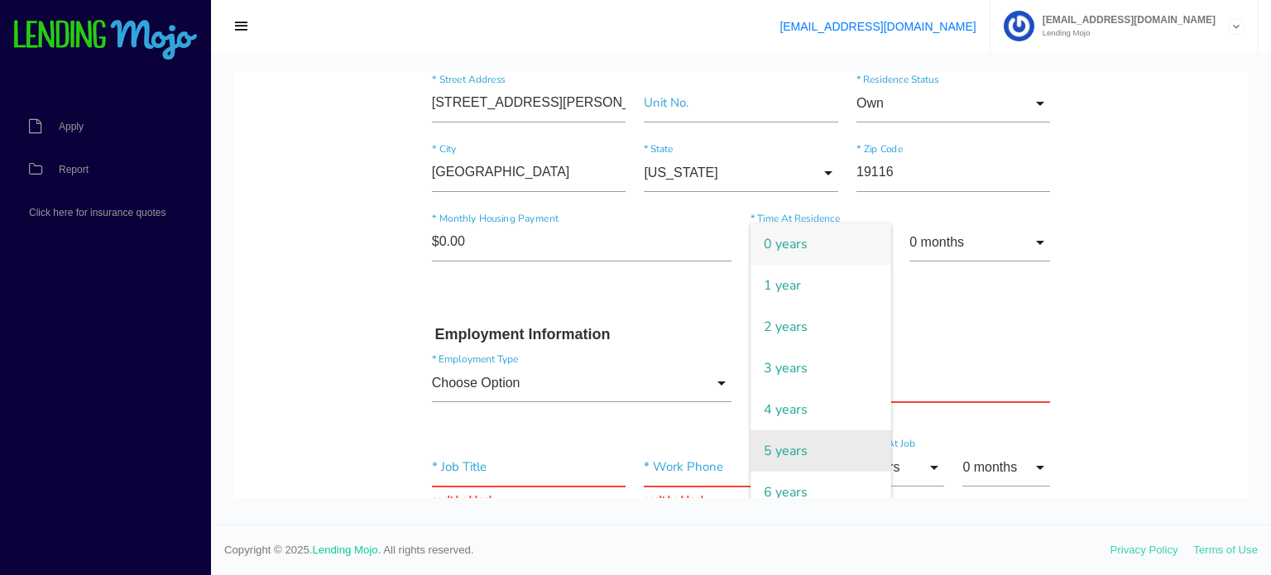
click at [793, 449] on span "5 years" at bounding box center [820, 450] width 141 height 41
type input "5 years"
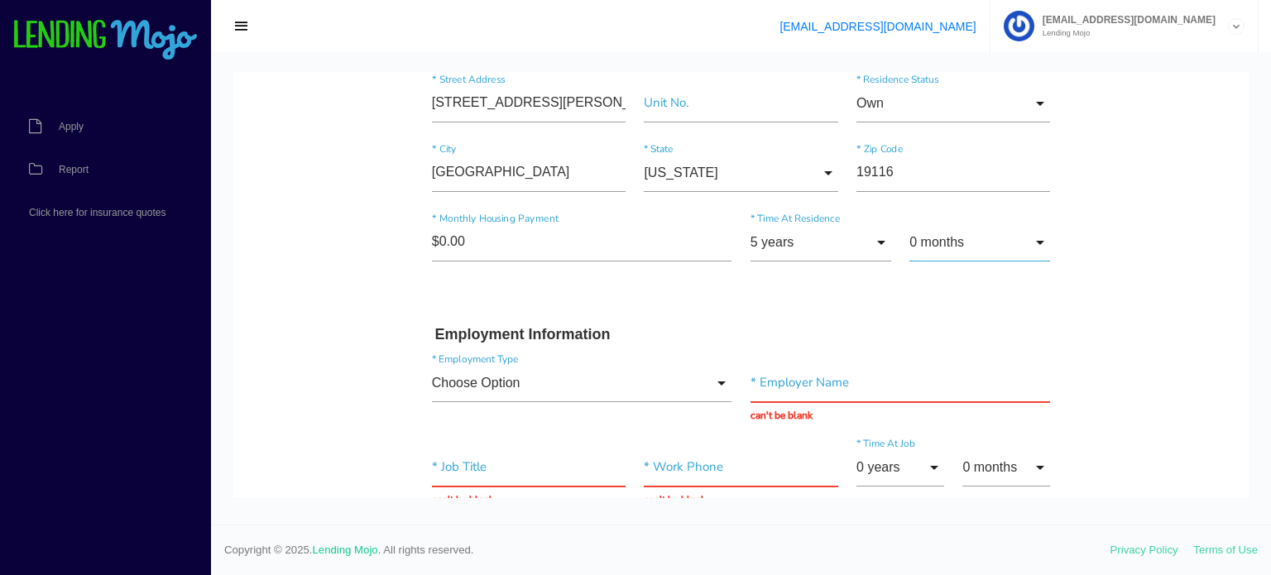
click at [989, 247] on input "0 months" at bounding box center [979, 242] width 141 height 38
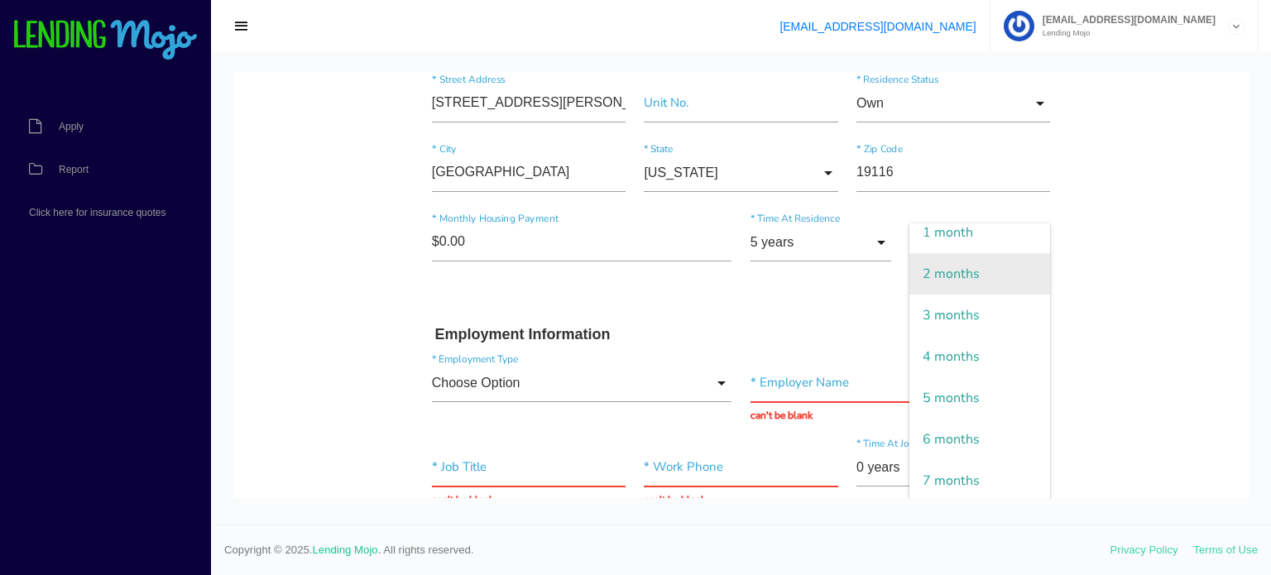
scroll to position [83, 0]
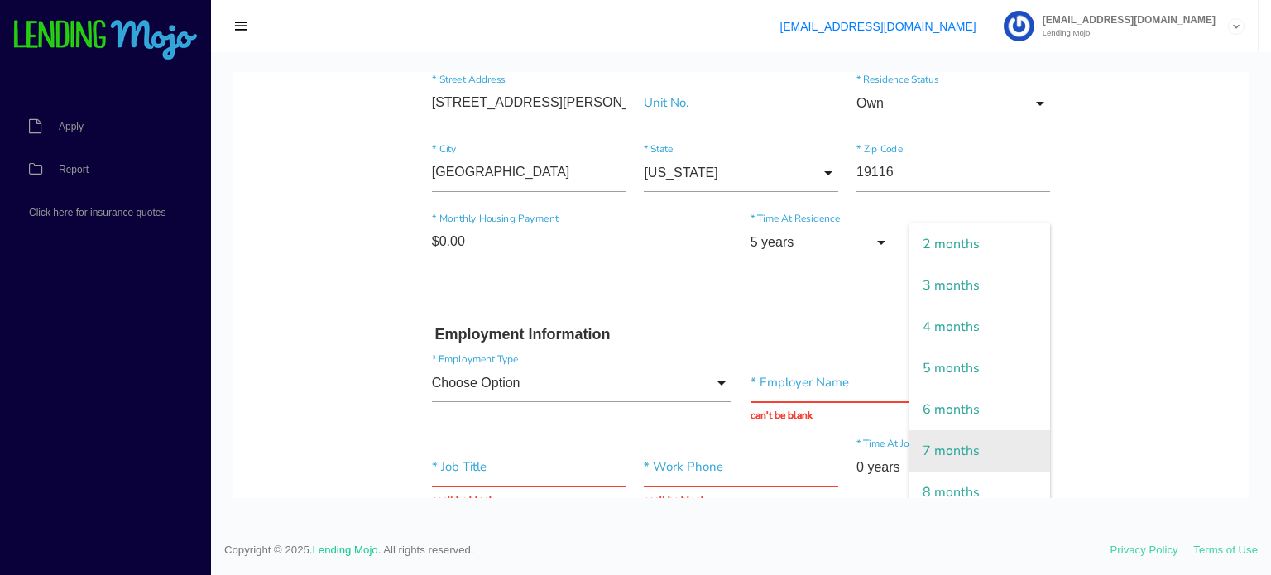
click at [943, 440] on span "7 months" at bounding box center [979, 450] width 141 height 41
type input "7 months"
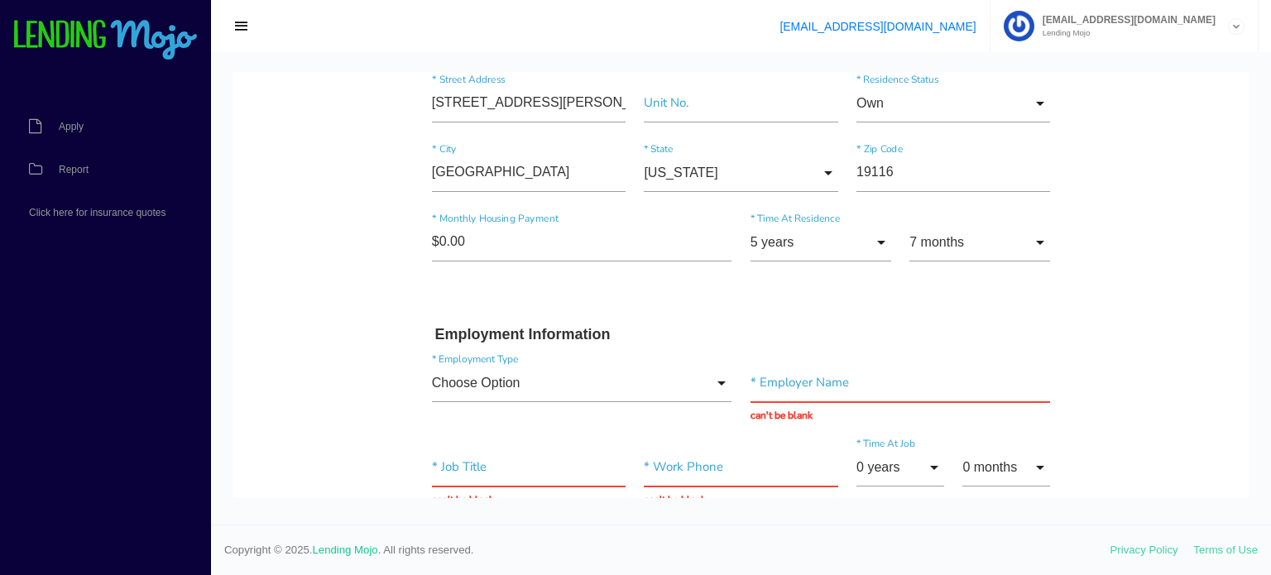
click at [829, 343] on div "Employment Information Choose Option Choose Option Full-Time Part-Time Self-Emp…" at bounding box center [741, 519] width 637 height 386
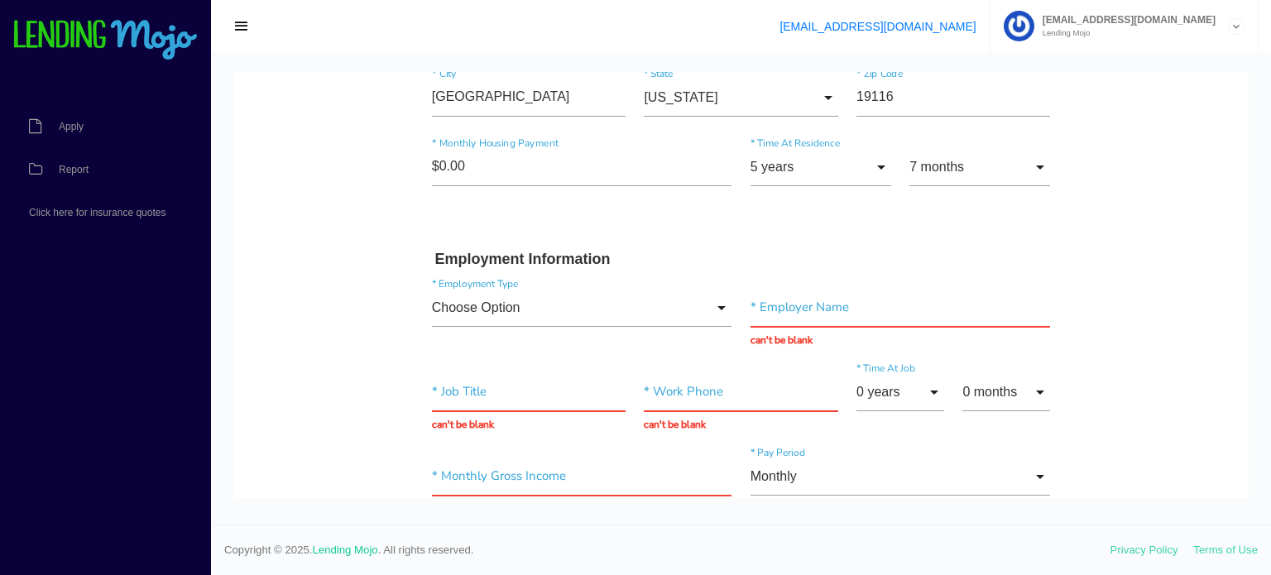
scroll to position [745, 0]
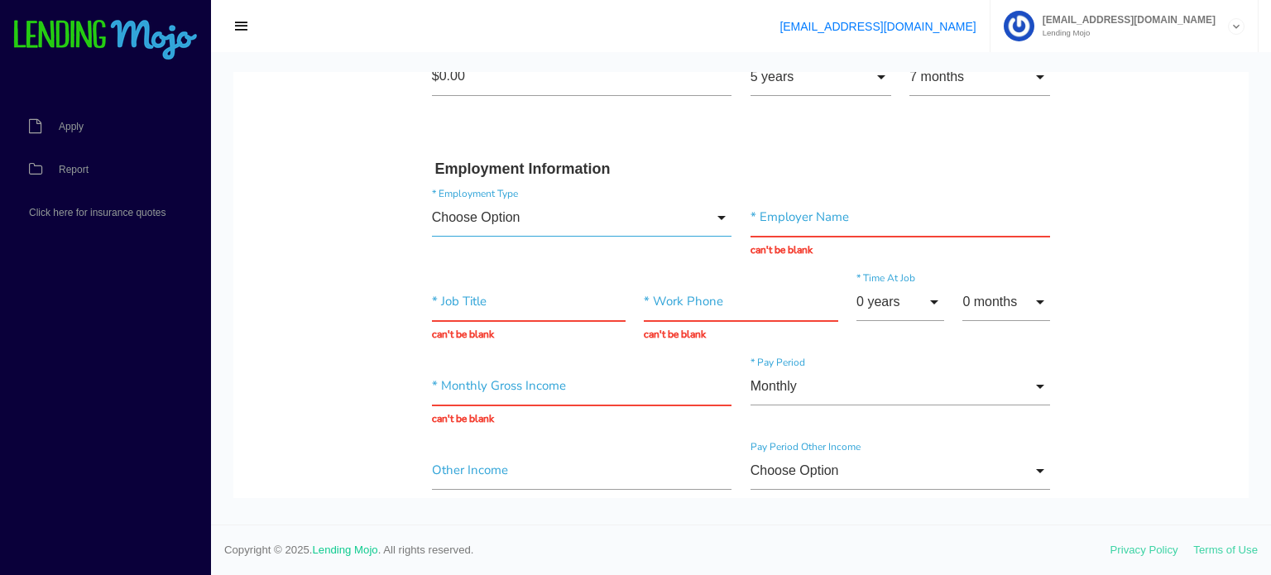
click at [523, 218] on input "Choose Option" at bounding box center [582, 218] width 300 height 38
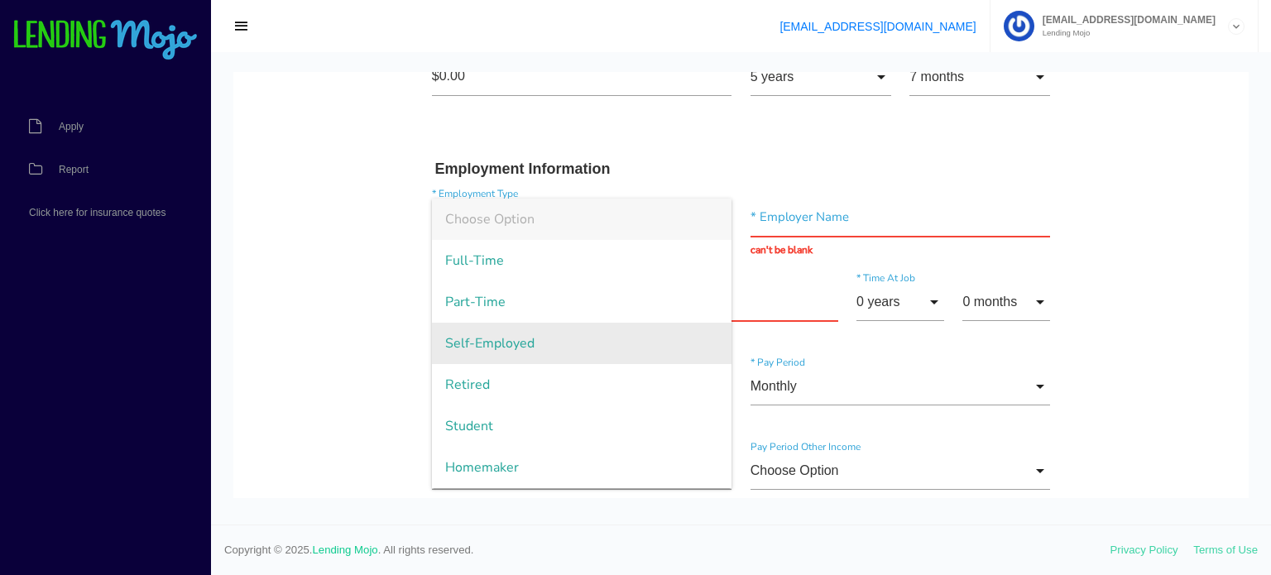
click at [487, 343] on span "Self-Employed" at bounding box center [582, 343] width 300 height 41
type input "Self-Employed"
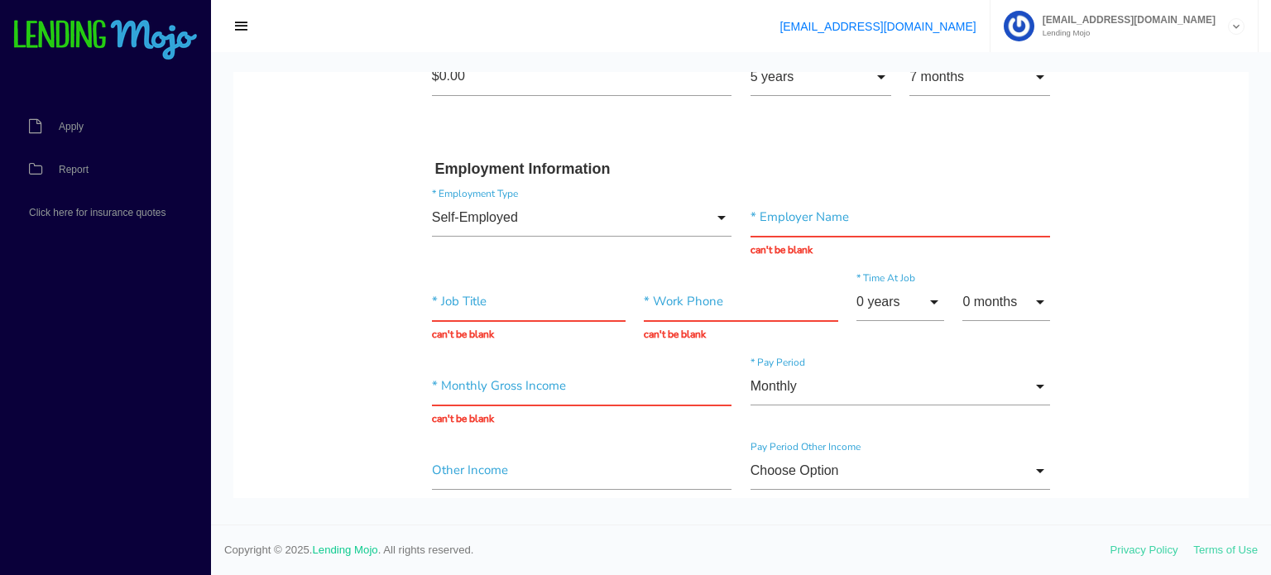
click at [817, 186] on div "Self-Employed Choose Option Full-Time Part-Time Self-Employed Retired Student H…" at bounding box center [741, 228] width 637 height 84
click at [807, 214] on input "text" at bounding box center [900, 218] width 300 height 38
type input "Self employed"
click at [489, 284] on input "text" at bounding box center [529, 302] width 194 height 38
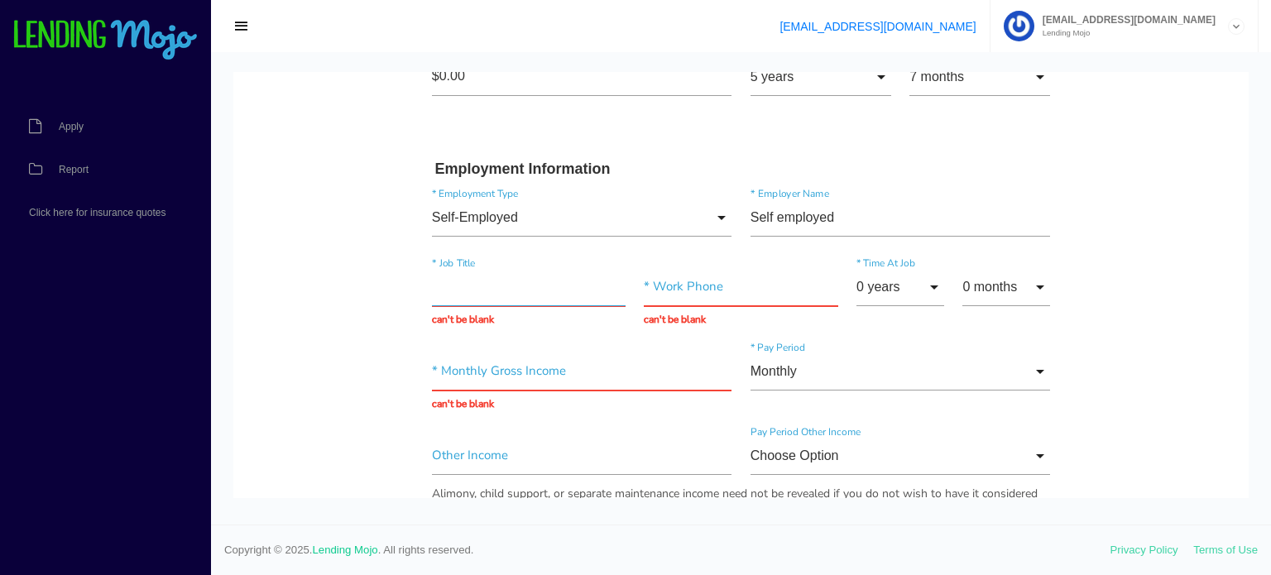
type input "Owner"
click at [735, 276] on input "text" at bounding box center [741, 287] width 194 height 38
paste input "[PHONE_NUMBER]"
type input "[PHONE_NUMBER]"
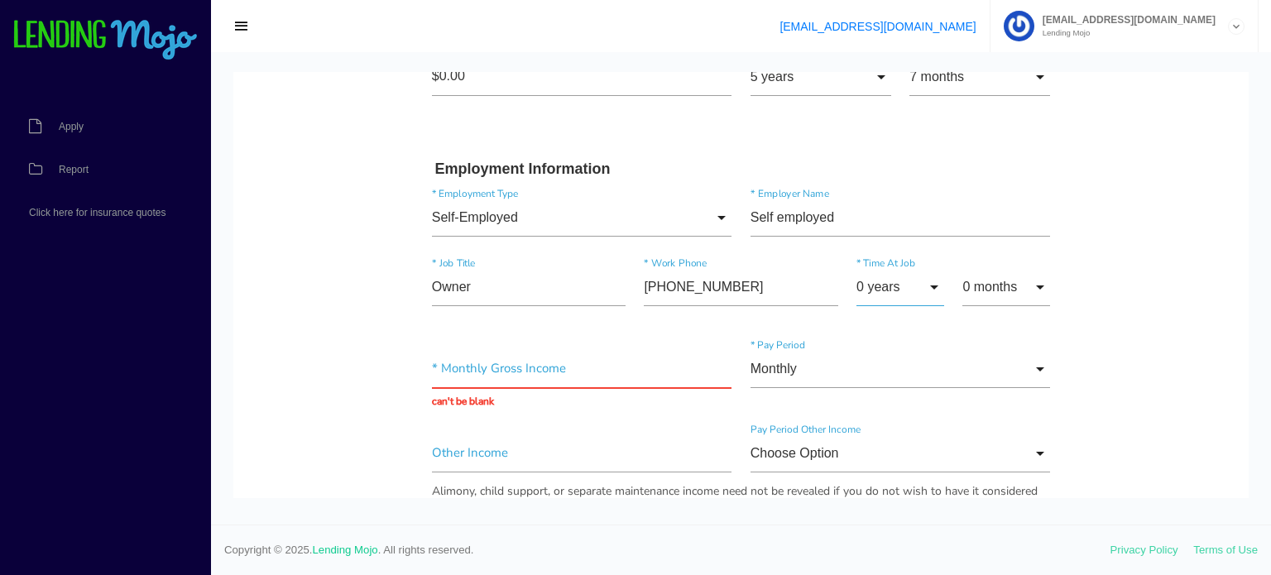
click at [884, 290] on input "0 years" at bounding box center [900, 287] width 88 height 38
click at [889, 190] on span "10 years" at bounding box center [900, 176] width 88 height 41
type input "10 years"
click at [1004, 277] on input "0 months" at bounding box center [1006, 287] width 88 height 38
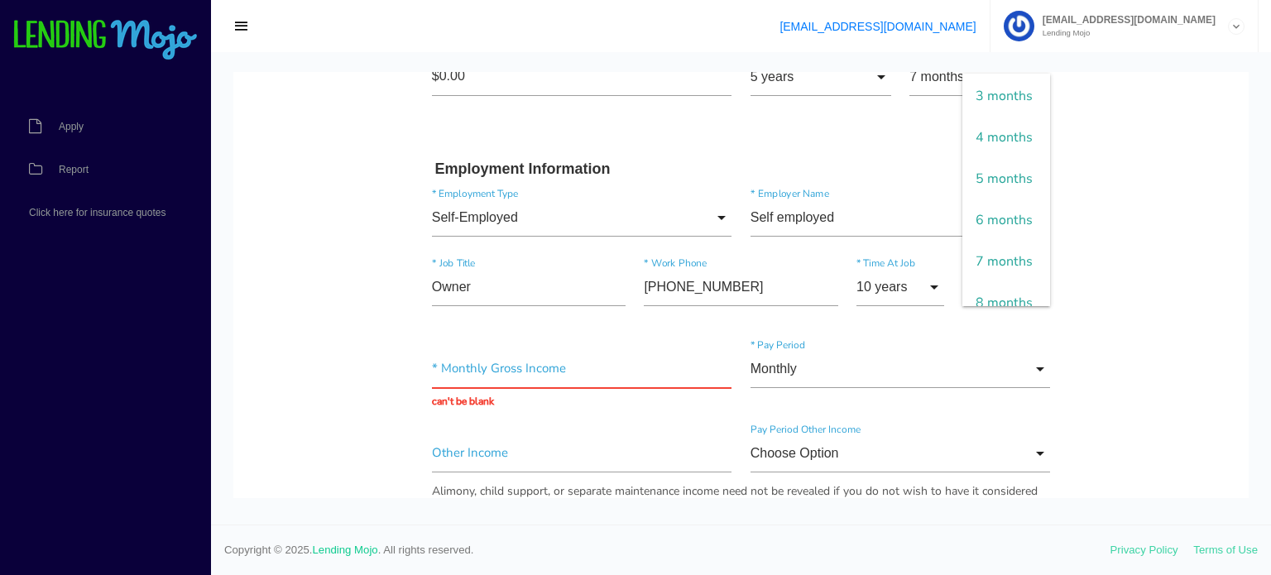
scroll to position [165, 0]
click at [999, 156] on span "5 months" at bounding box center [1006, 135] width 88 height 41
type input "5 months"
click at [1134, 218] on body "Quick, Secure Financing Personalized to You. Marcileia * First Name Middle Name…" at bounding box center [740, 451] width 1015 height 2248
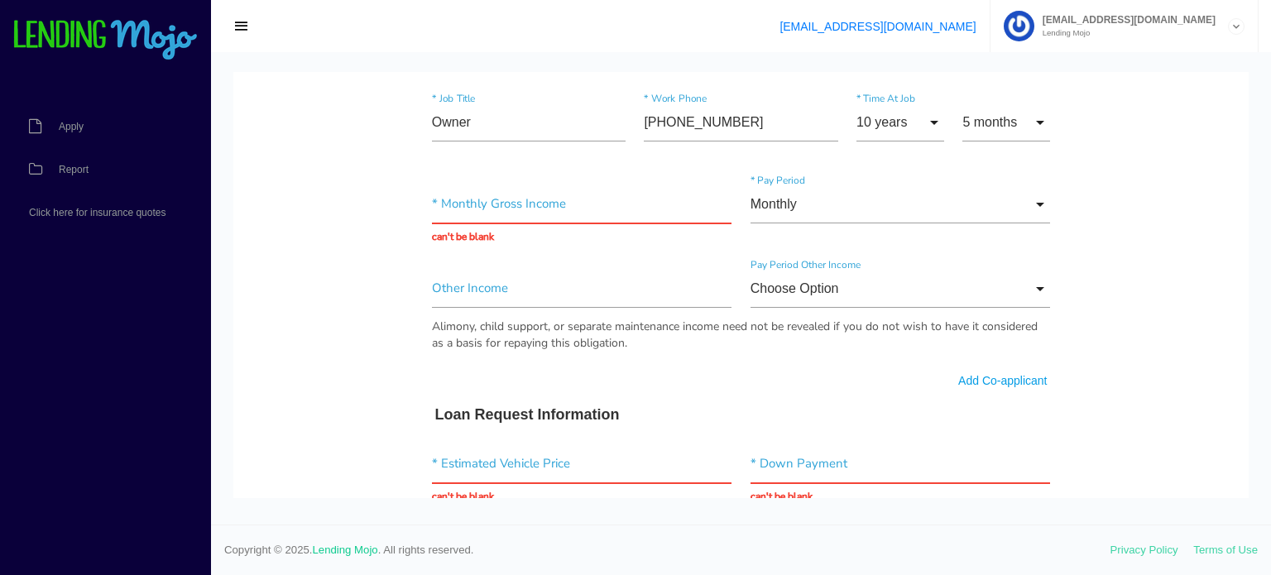
scroll to position [910, 0]
click at [615, 205] on input "text" at bounding box center [582, 203] width 300 height 38
type input "$15,000.00"
click at [1141, 175] on body "Quick, Secure Financing Personalized to You. Marcileia * First Name Middle Name…" at bounding box center [740, 286] width 1015 height 2248
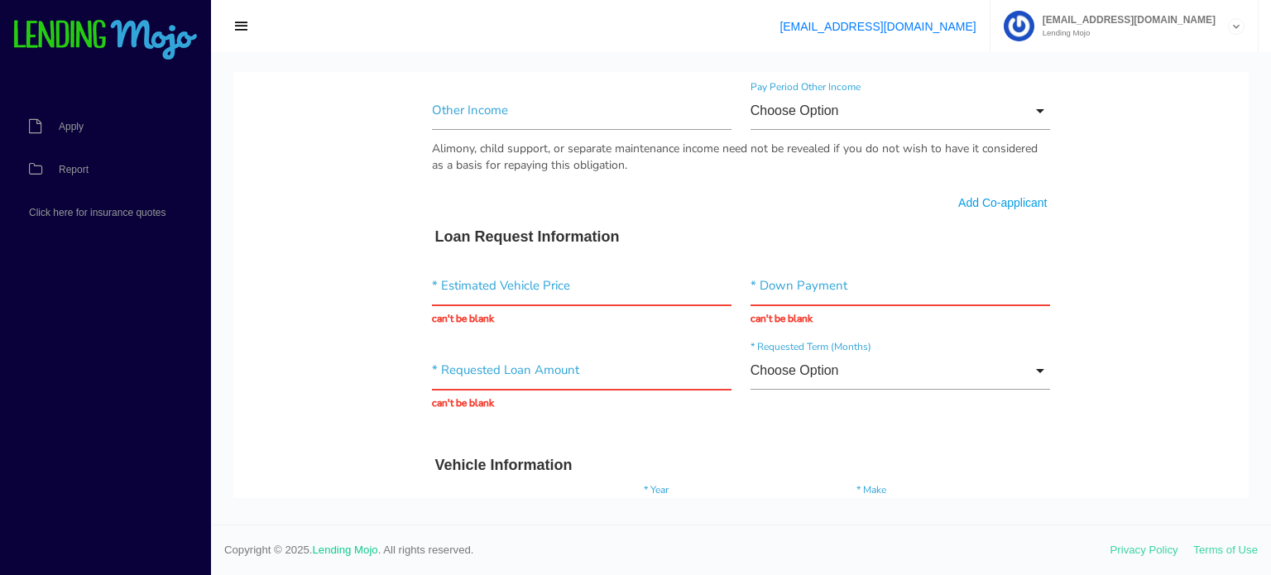
scroll to position [1075, 0]
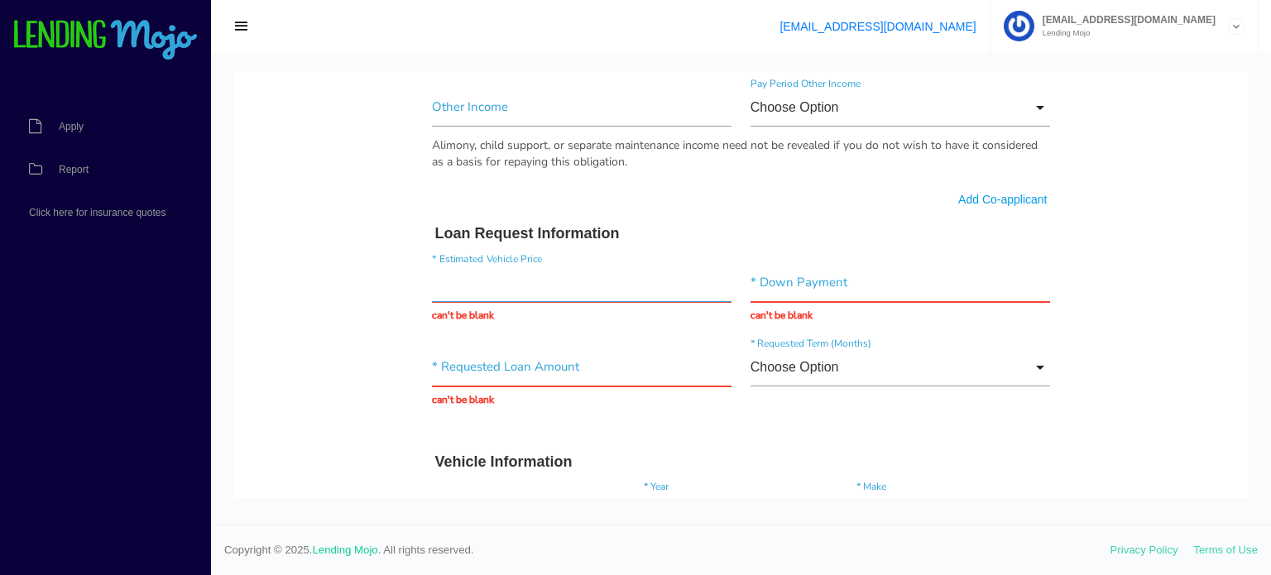
click at [495, 277] on input "text" at bounding box center [582, 283] width 300 height 38
type input "$60,997.00"
click at [823, 291] on input "text" at bounding box center [900, 283] width 300 height 38
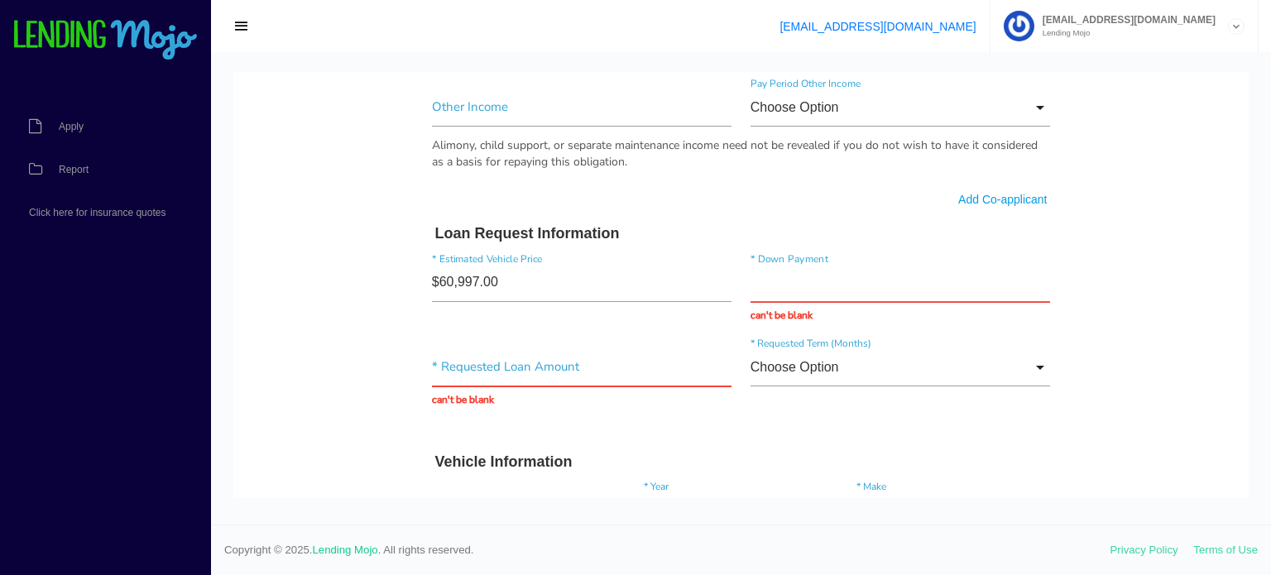
type input "$6,000.00"
click at [507, 361] on input "text" at bounding box center [582, 367] width 300 height 38
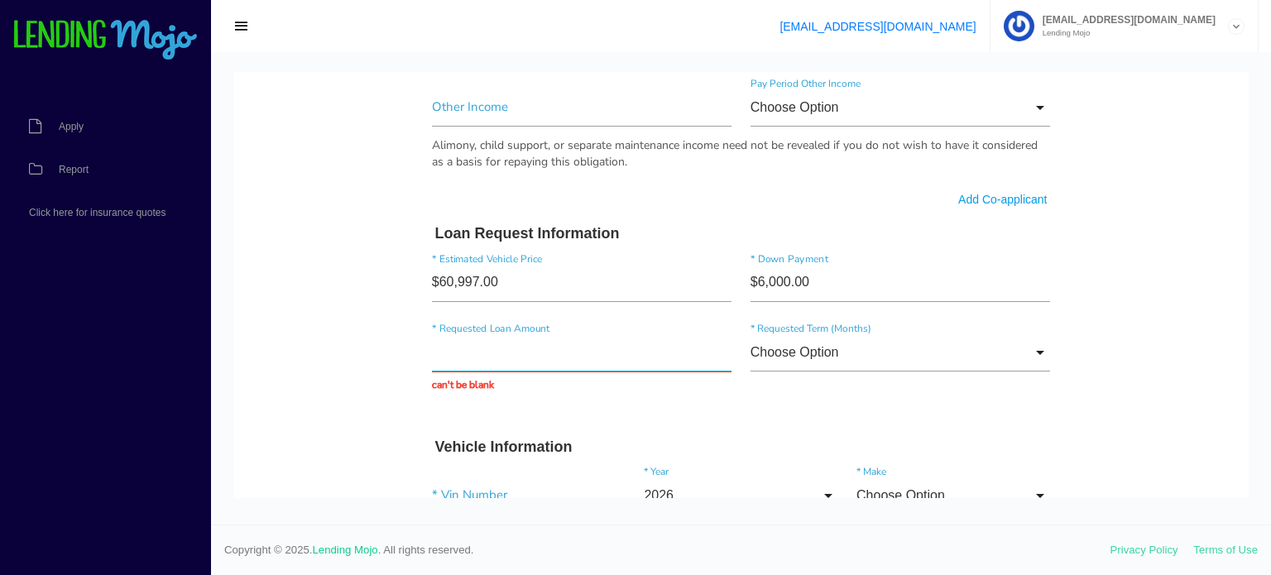
type input "$54,000.00"
click at [852, 357] on input "Choose Option" at bounding box center [900, 352] width 300 height 38
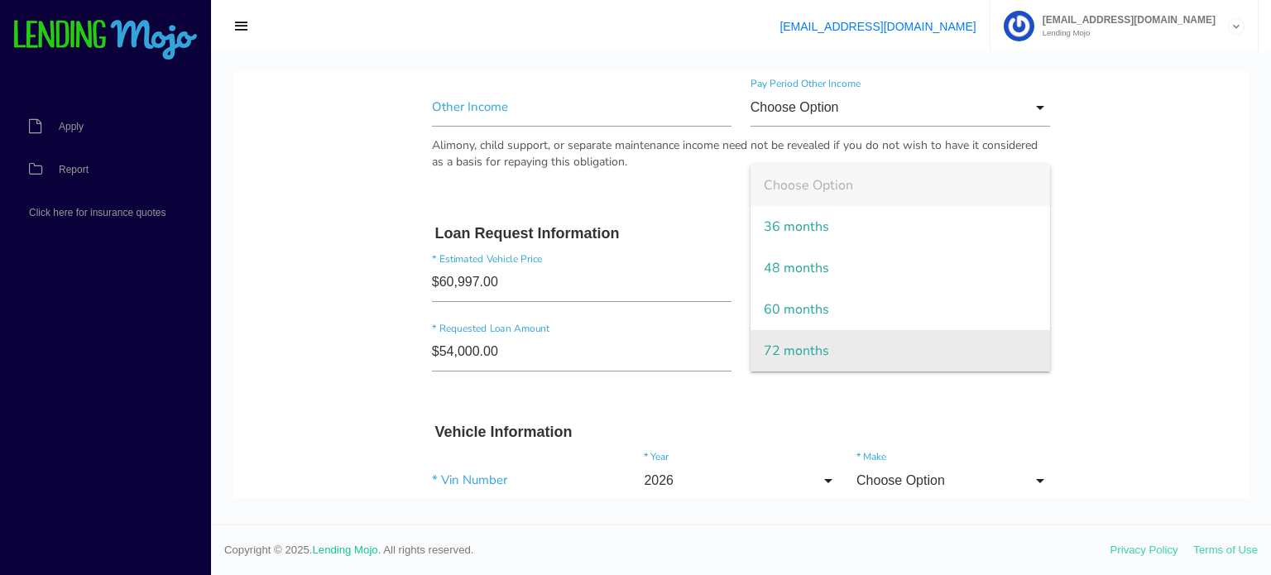
click at [850, 357] on span "72 months" at bounding box center [900, 350] width 300 height 41
type input "72 months"
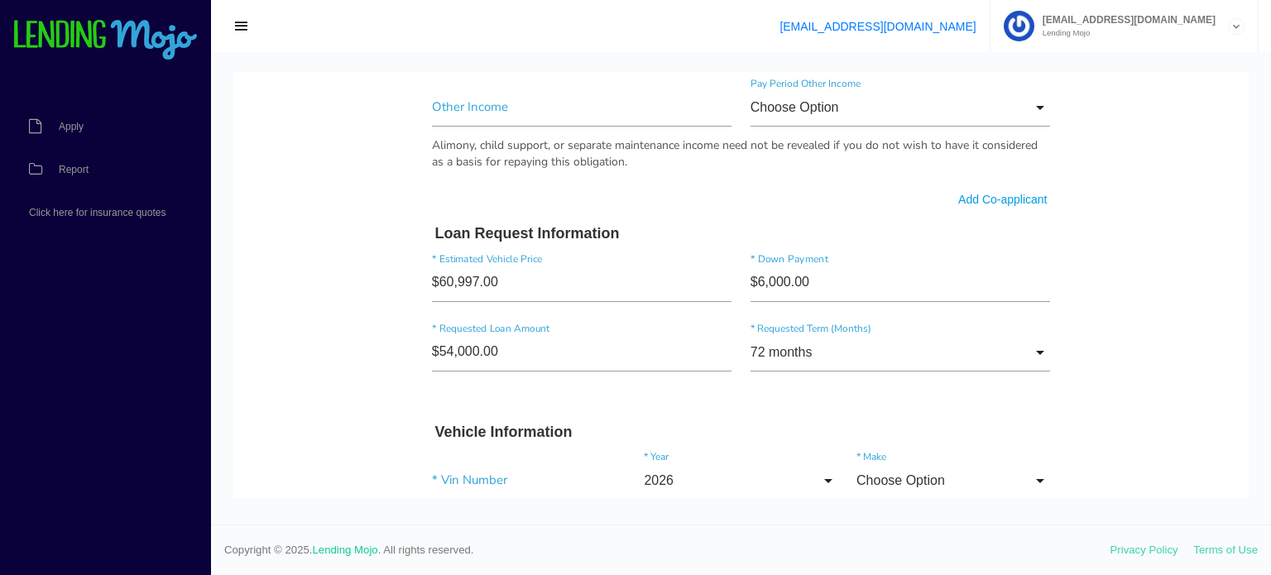
drag, startPoint x: 1133, startPoint y: 337, endPoint x: 1063, endPoint y: 324, distance: 70.6
click at [1133, 336] on body "Quick, Secure Financing Personalized to You. Marcileia * First Name Middle Name…" at bounding box center [740, 98] width 1015 height 2203
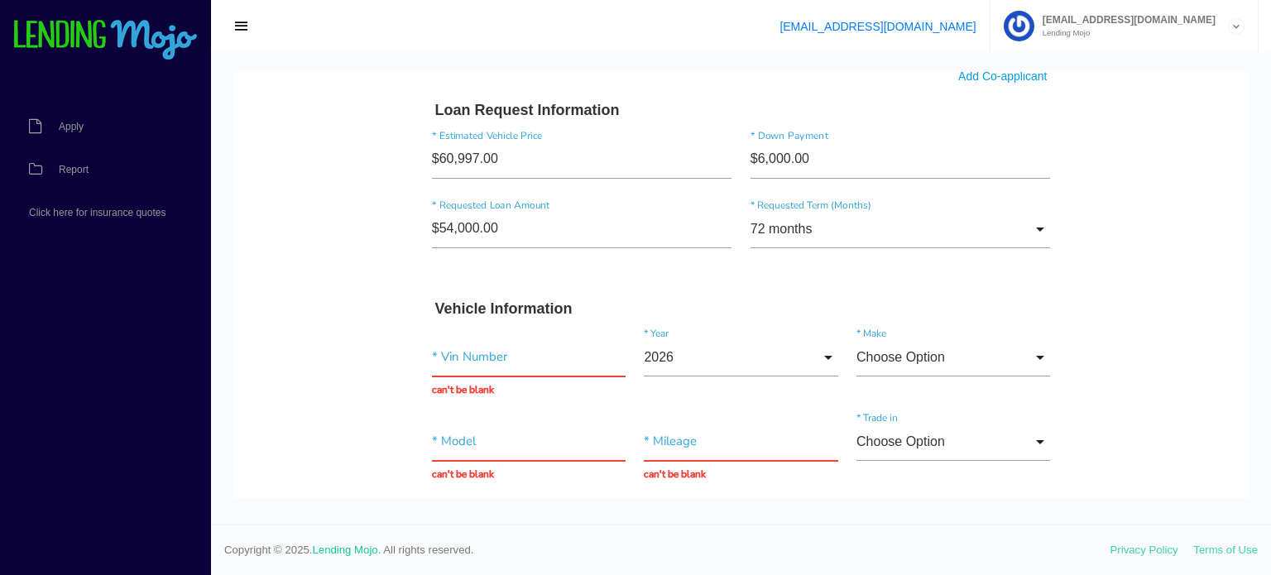
scroll to position [1241, 0]
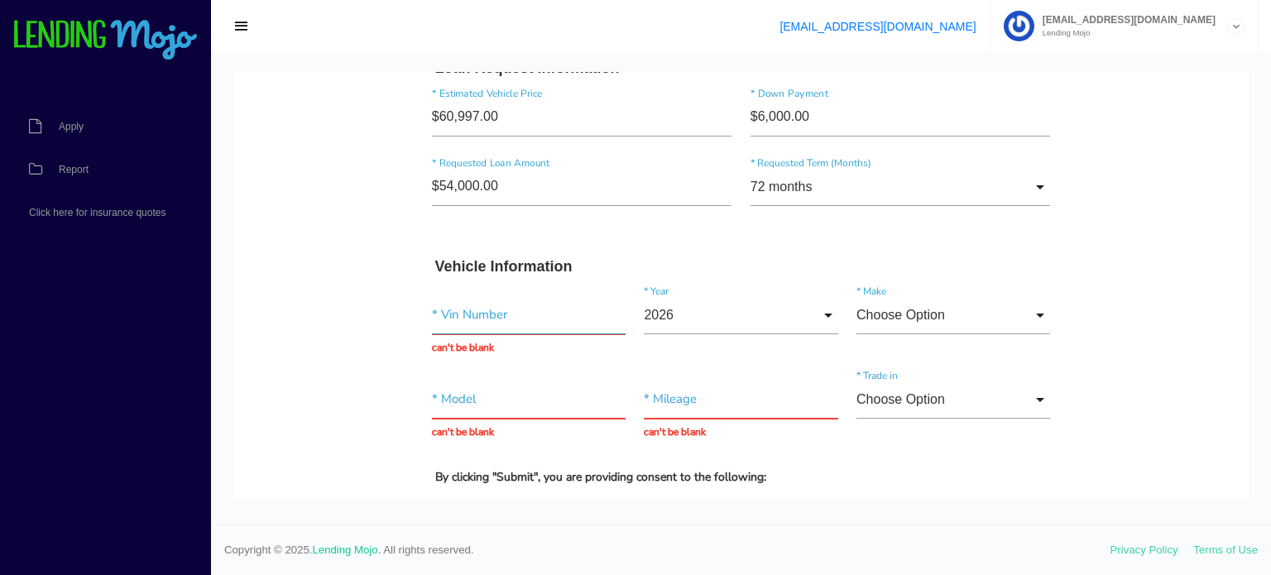
click at [443, 320] on input "text" at bounding box center [529, 315] width 194 height 38
click at [519, 314] on input "text" at bounding box center [529, 315] width 194 height 38
type input "[US_VEHICLE_IDENTIFICATION_NUMBER]"
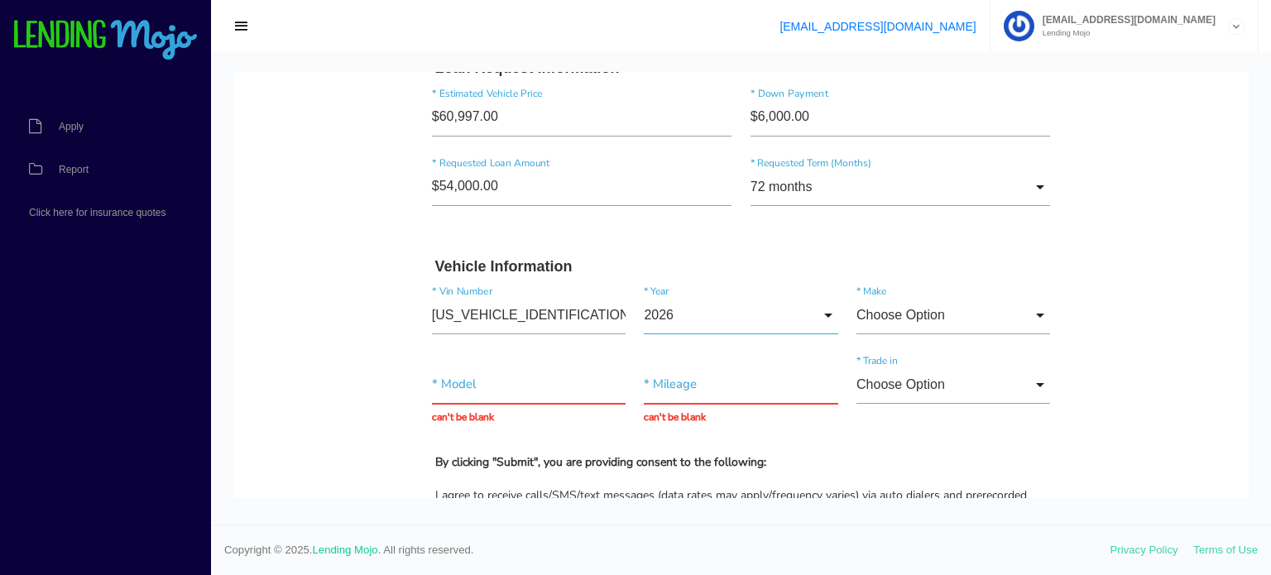
click at [687, 320] on input "2026" at bounding box center [741, 315] width 194 height 38
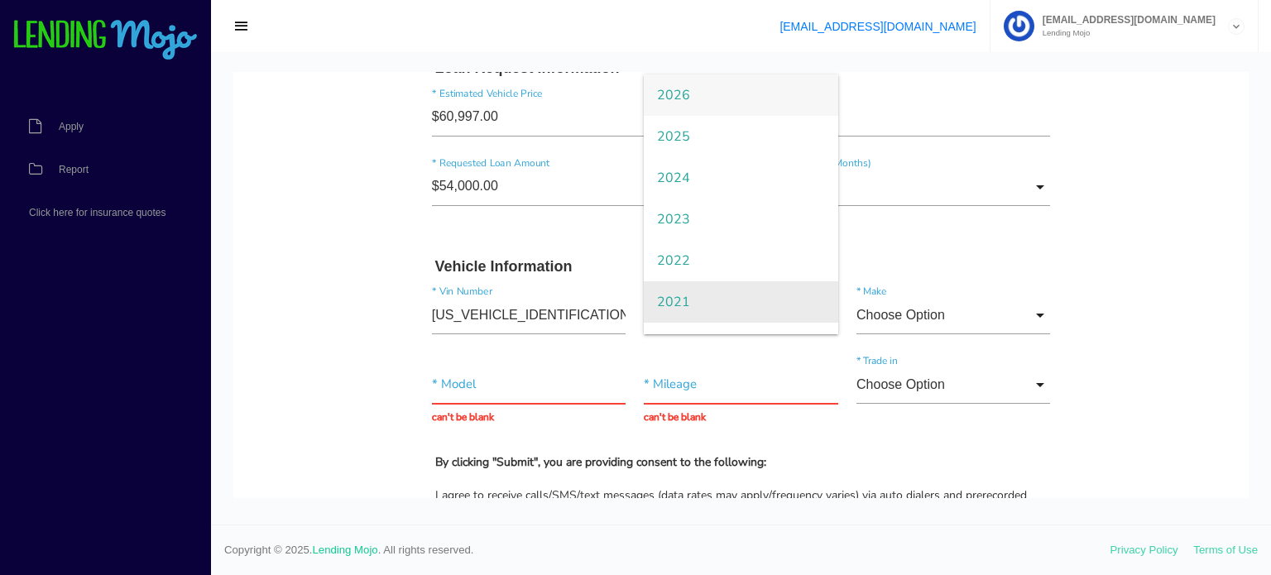
click at [691, 299] on span "2021" at bounding box center [741, 301] width 194 height 41
type input "2021"
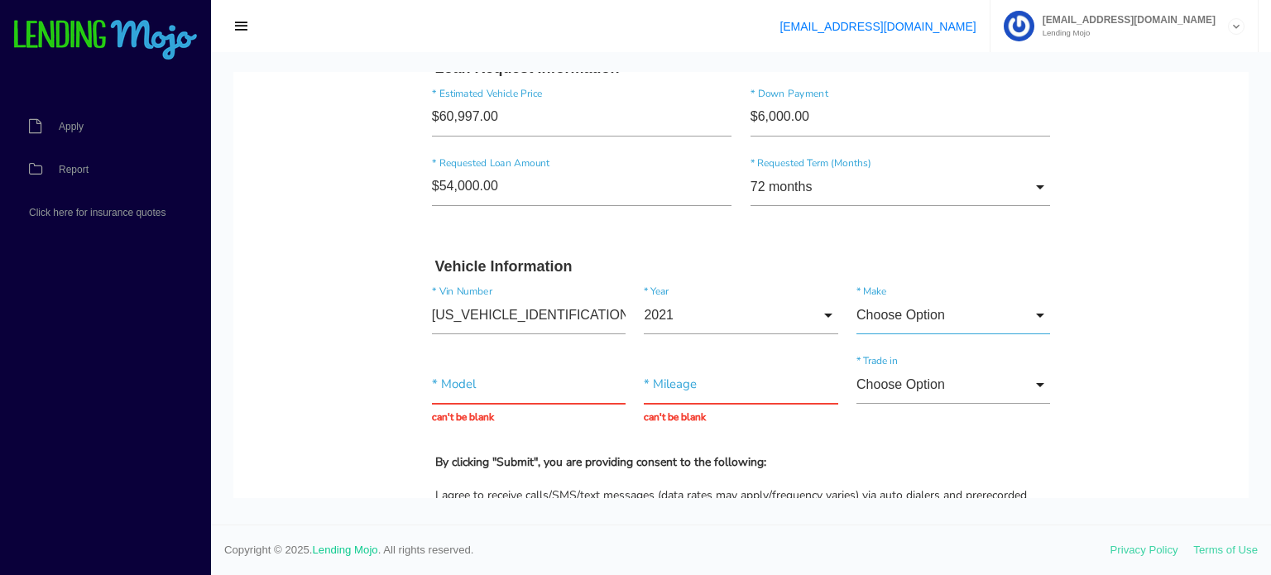
click at [951, 317] on input "Choose Option" at bounding box center [953, 315] width 194 height 38
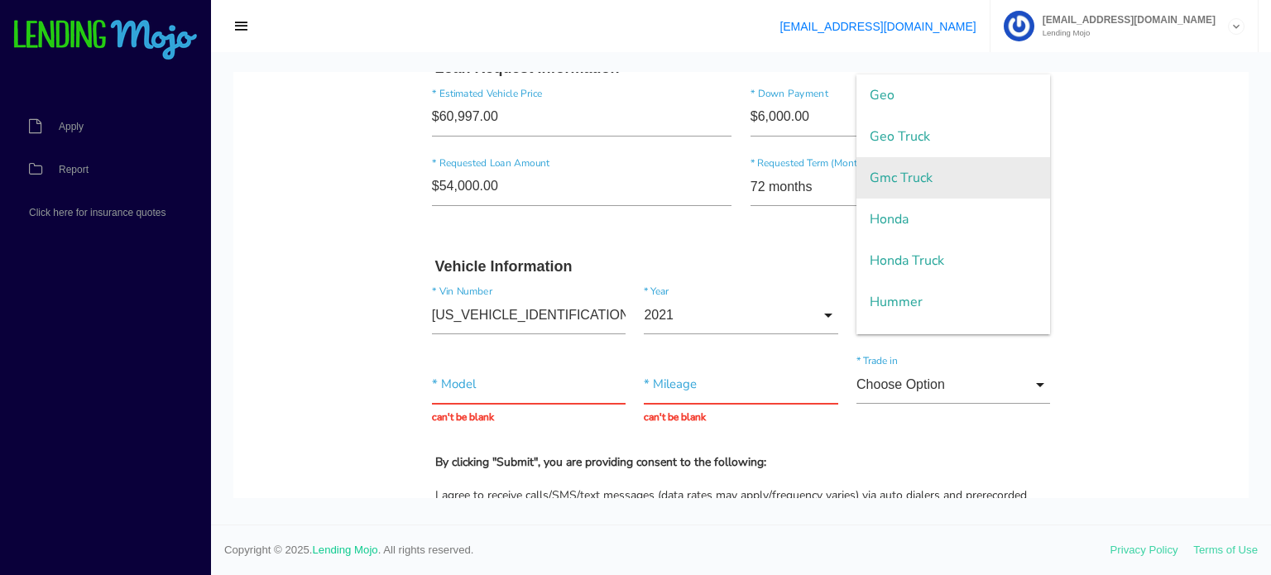
click at [927, 184] on span "Gmc Truck" at bounding box center [953, 177] width 194 height 41
type input "Gmc Truck"
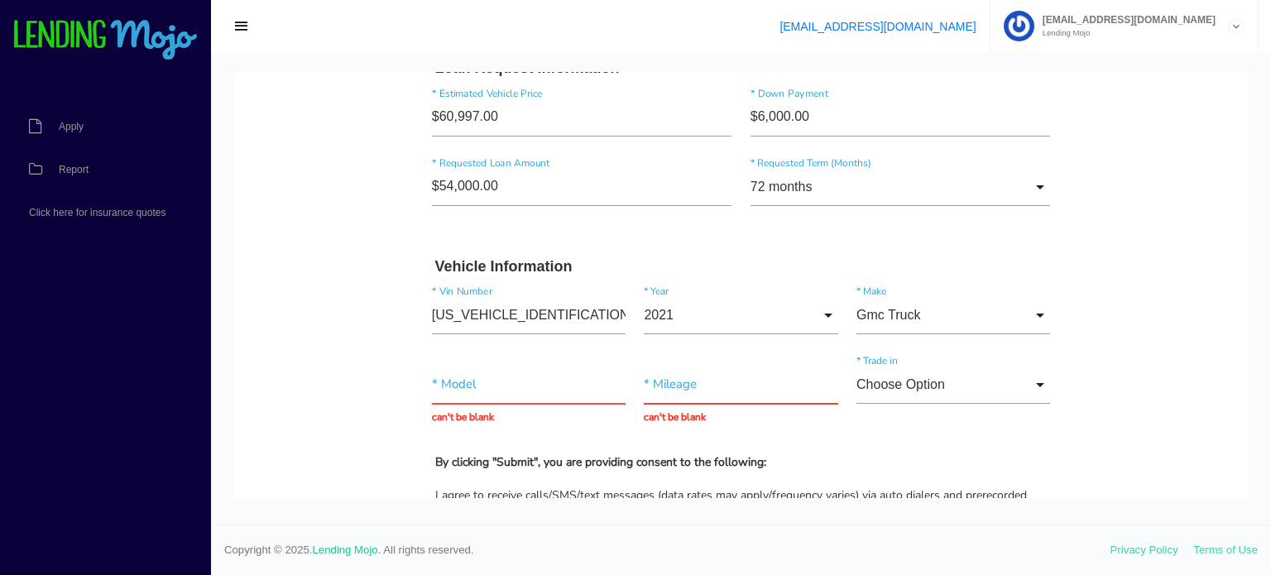
click at [497, 392] on input "text" at bounding box center [529, 385] width 194 height 38
type input "Yukon XL 1500 Denali"
click at [728, 389] on input "text" at bounding box center [741, 385] width 194 height 38
type input "48,110"
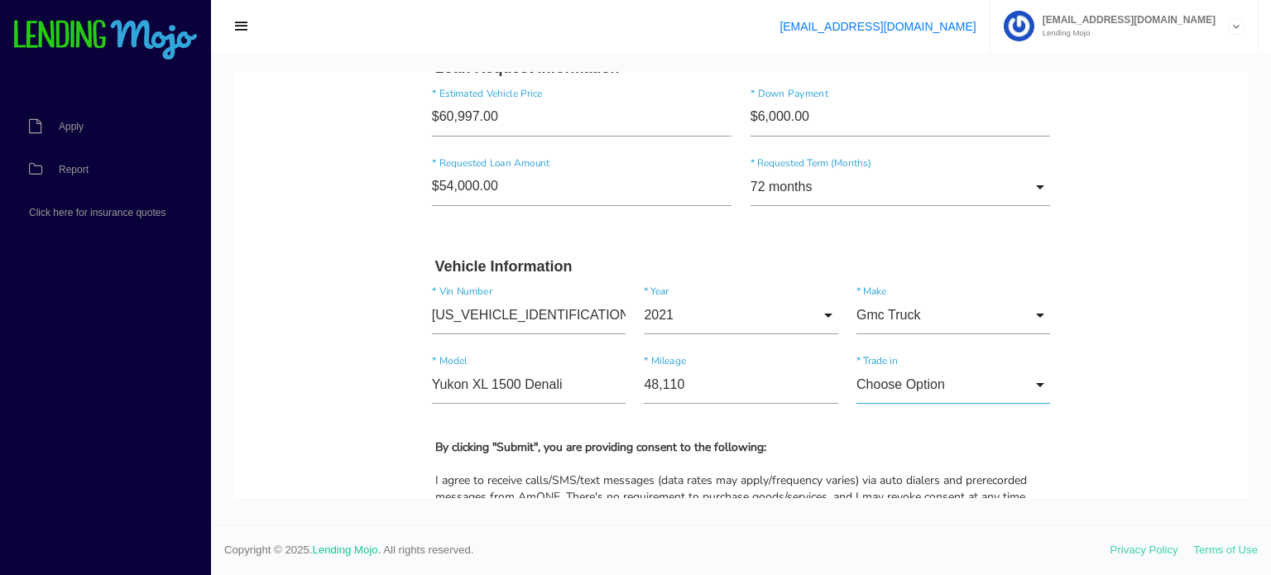
click at [906, 381] on input "Choose Option" at bounding box center [953, 385] width 194 height 38
click at [879, 465] on span "No" at bounding box center [953, 468] width 194 height 41
type input "No"
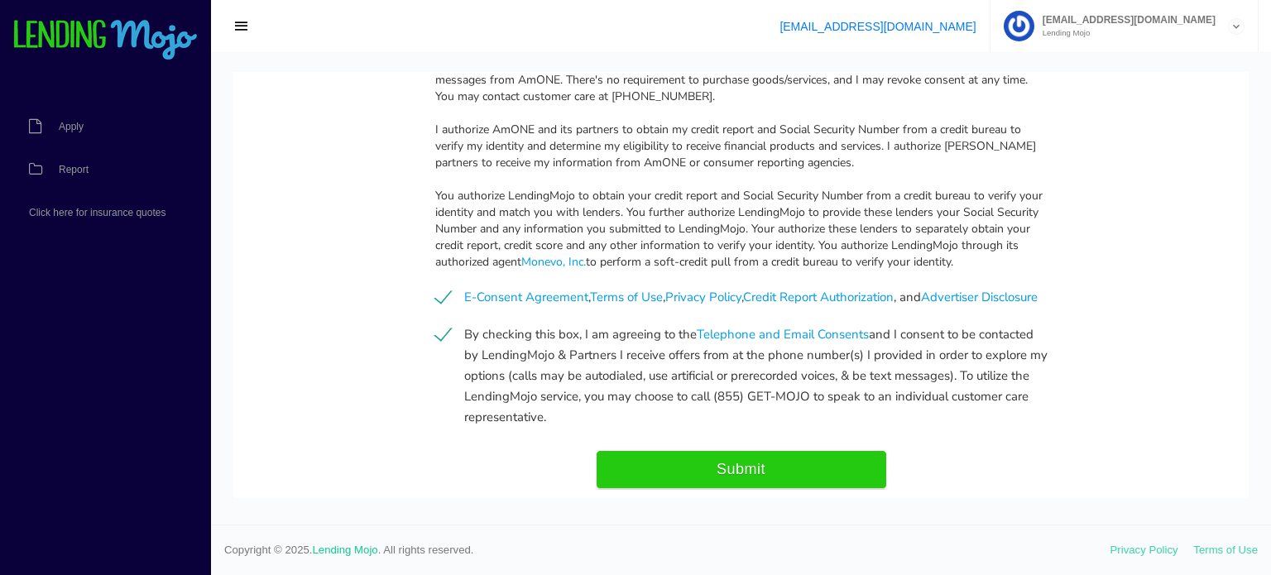
scroll to position [1762, 0]
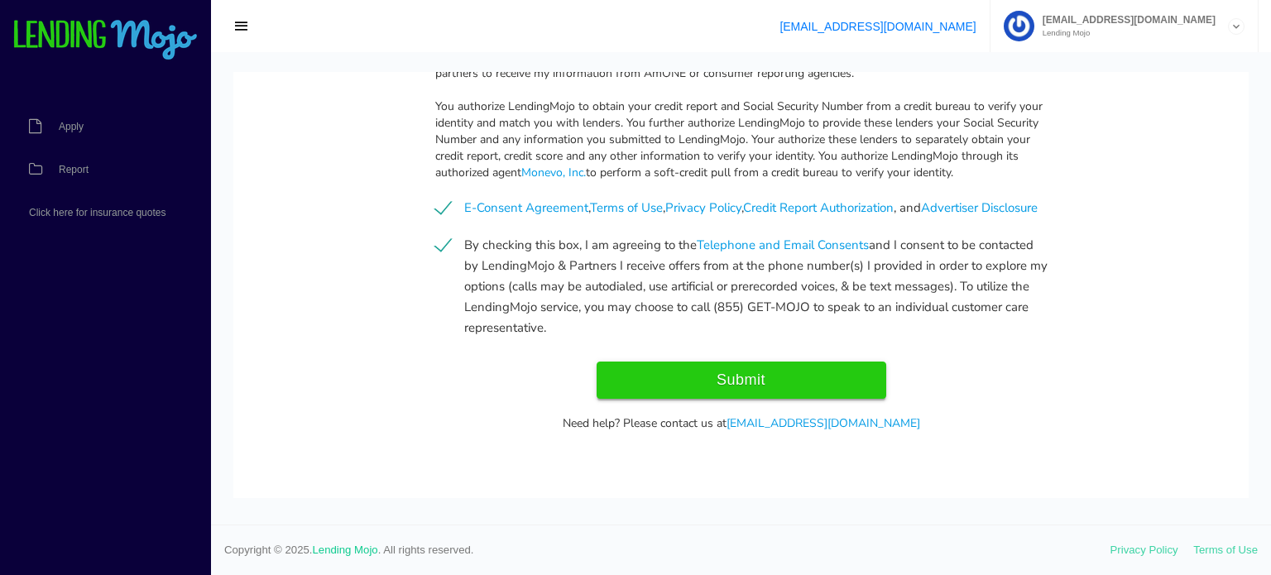
click at [766, 376] on input "Submit" at bounding box center [741, 380] width 290 height 37
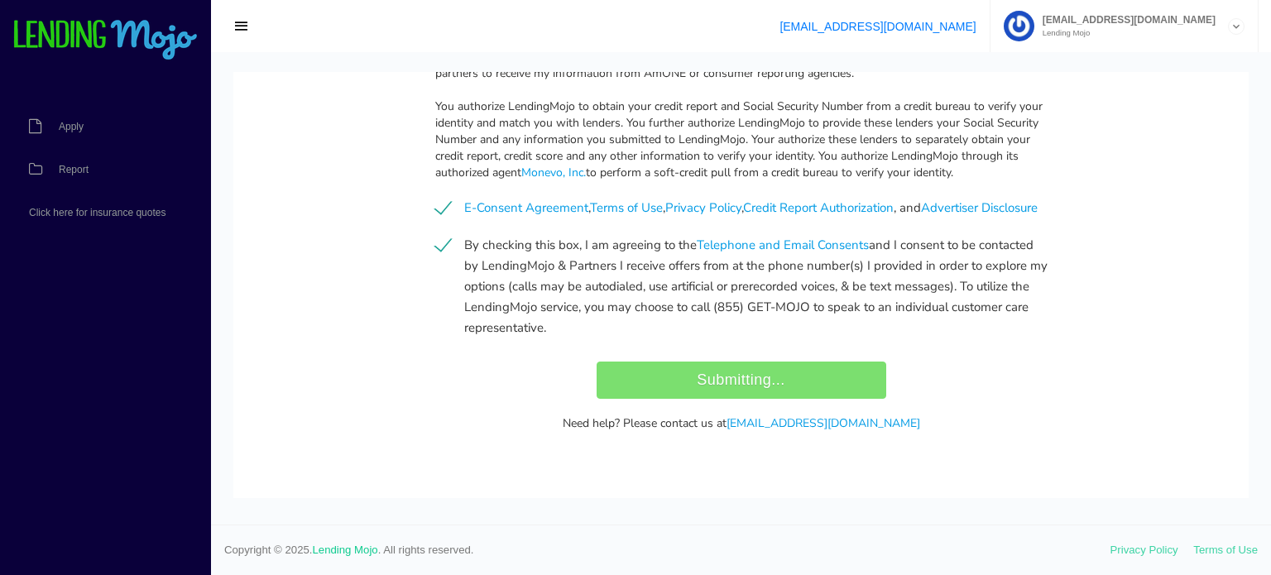
type input "Submit"
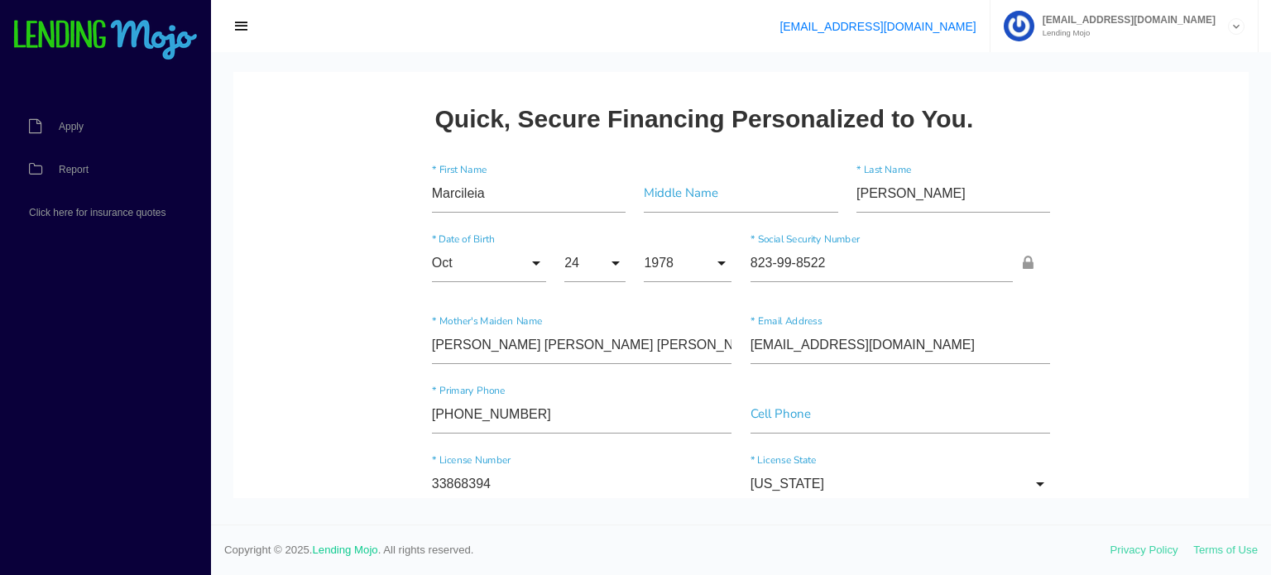
scroll to position [414, 0]
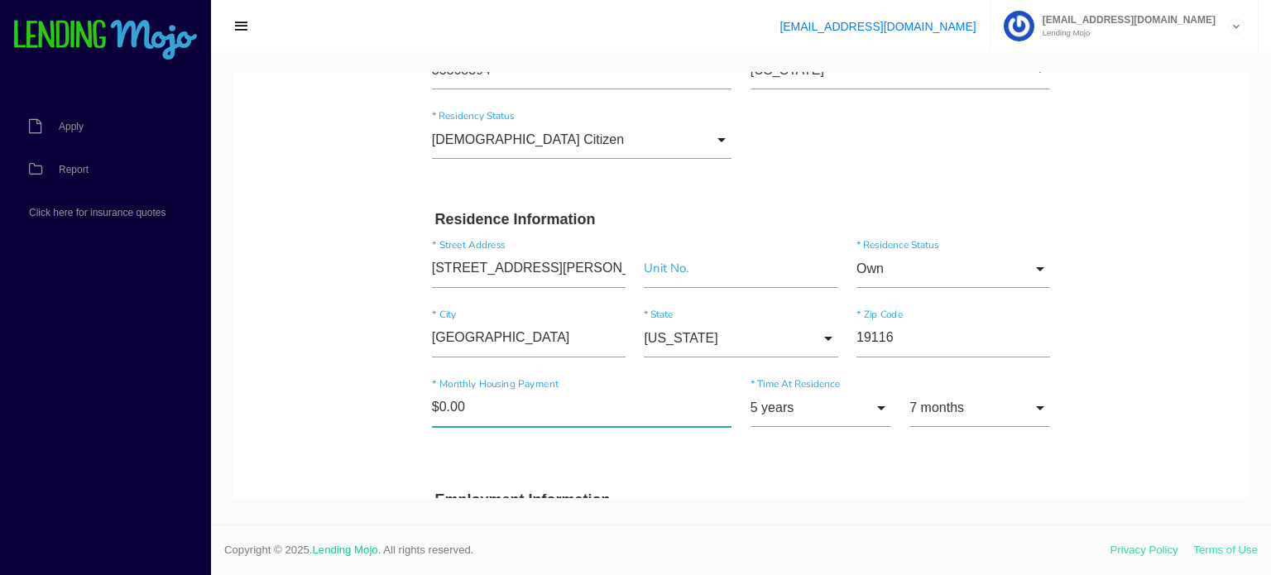
click at [467, 393] on input"] "$0.00" at bounding box center [582, 408] width 300 height 38
type input"] "$1.00"
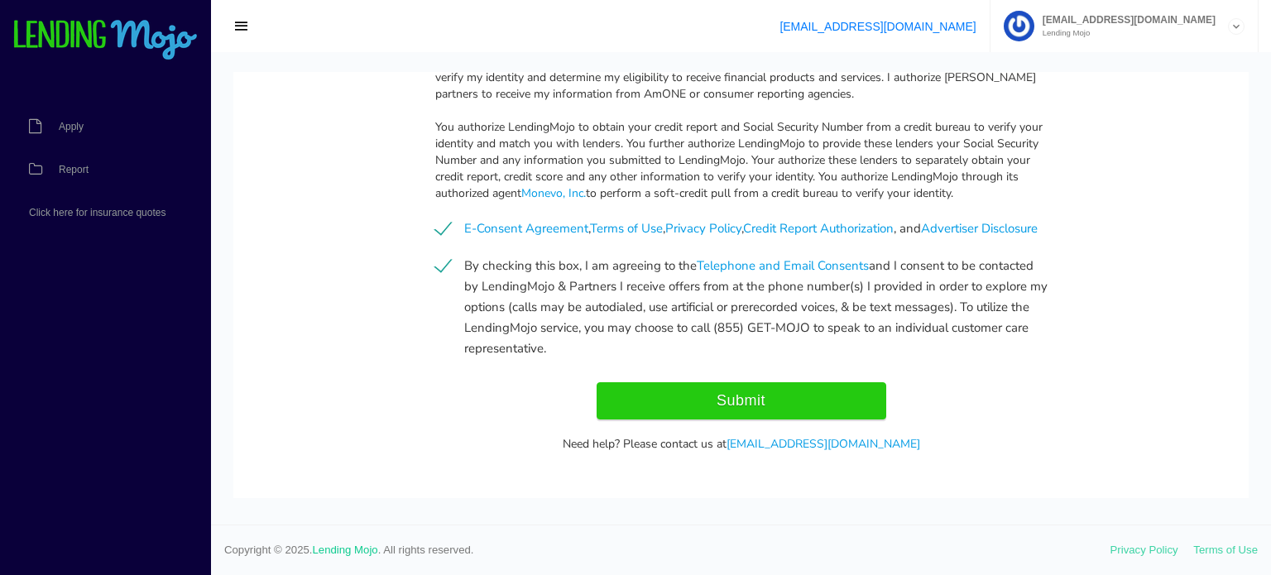
scroll to position [1762, 0]
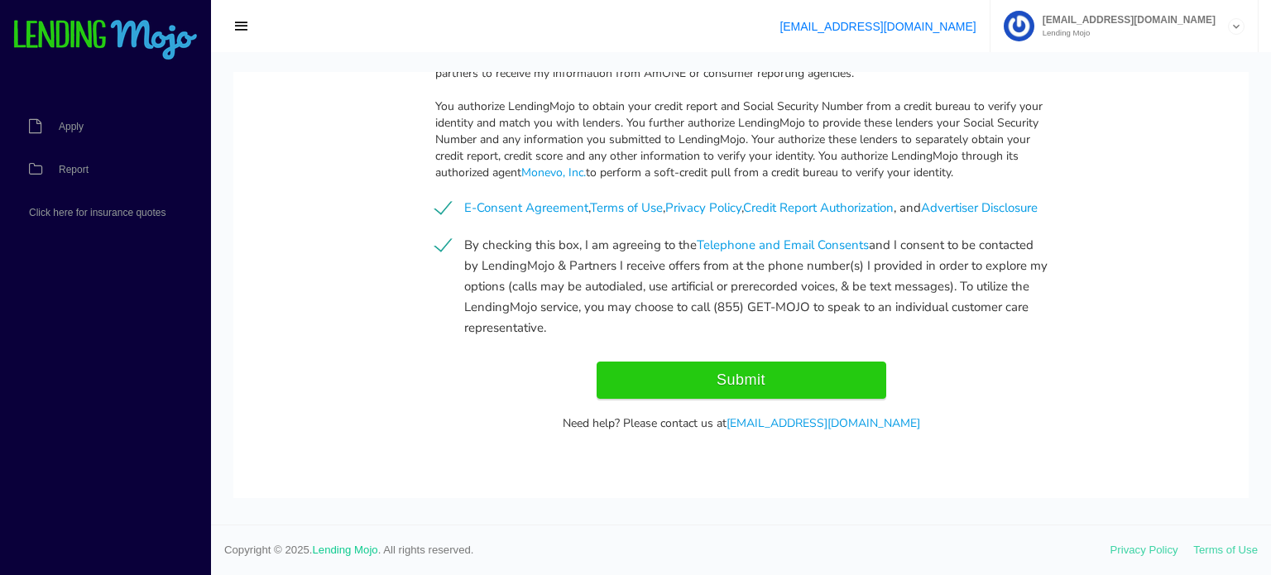
click at [709, 366] on input "Submit" at bounding box center [741, 380] width 290 height 37
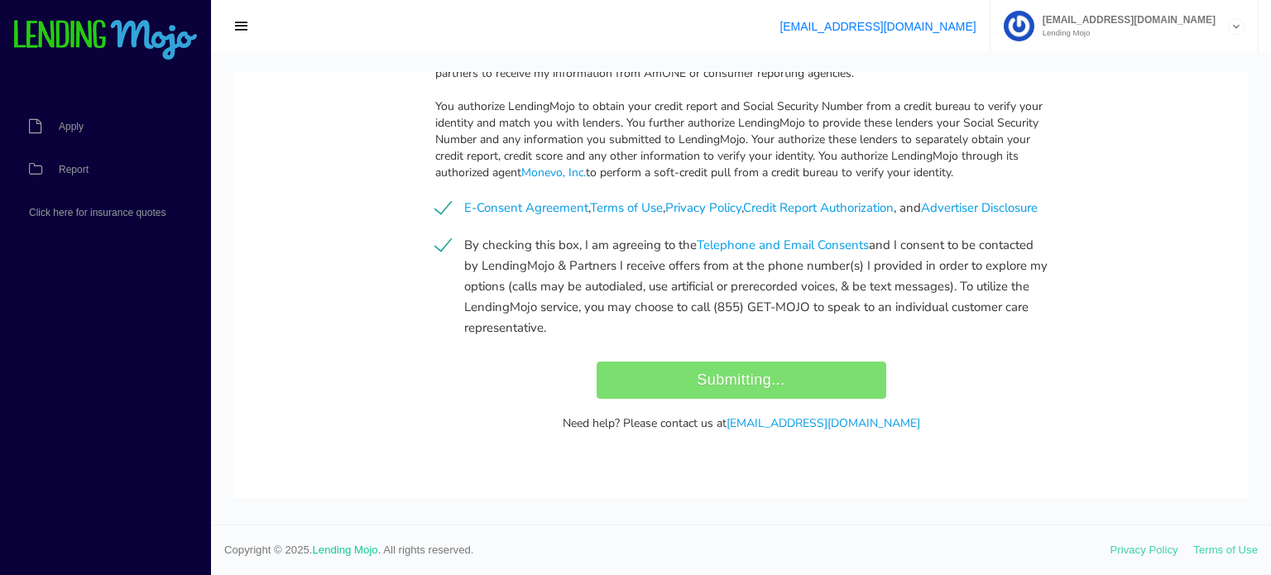
type input "Submit"
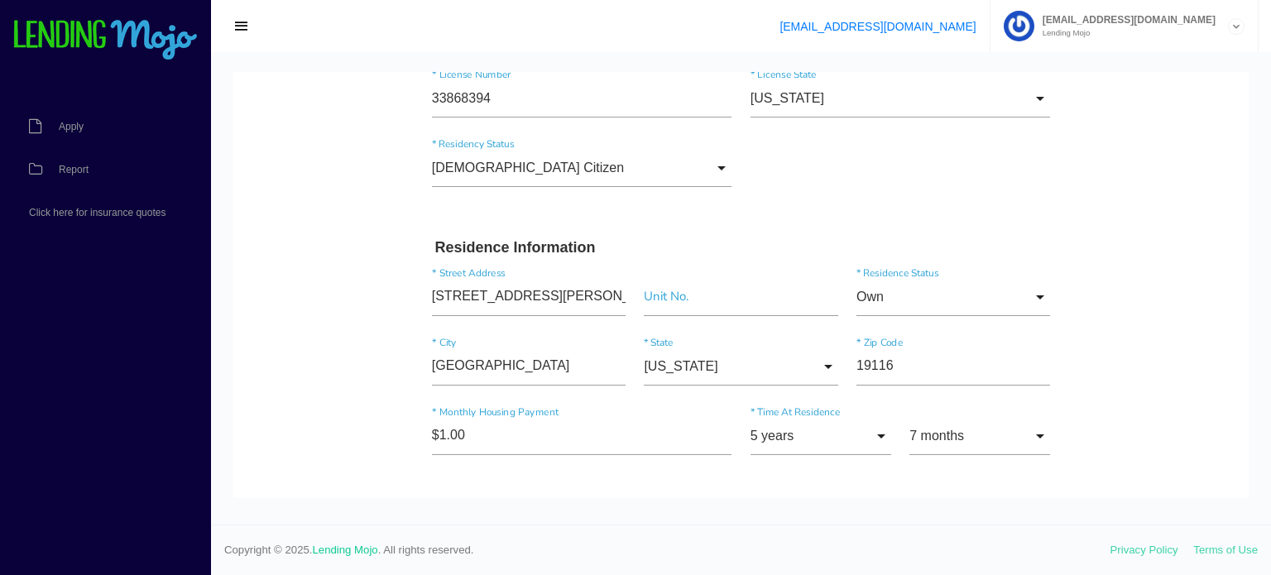
scroll to position [604, 0]
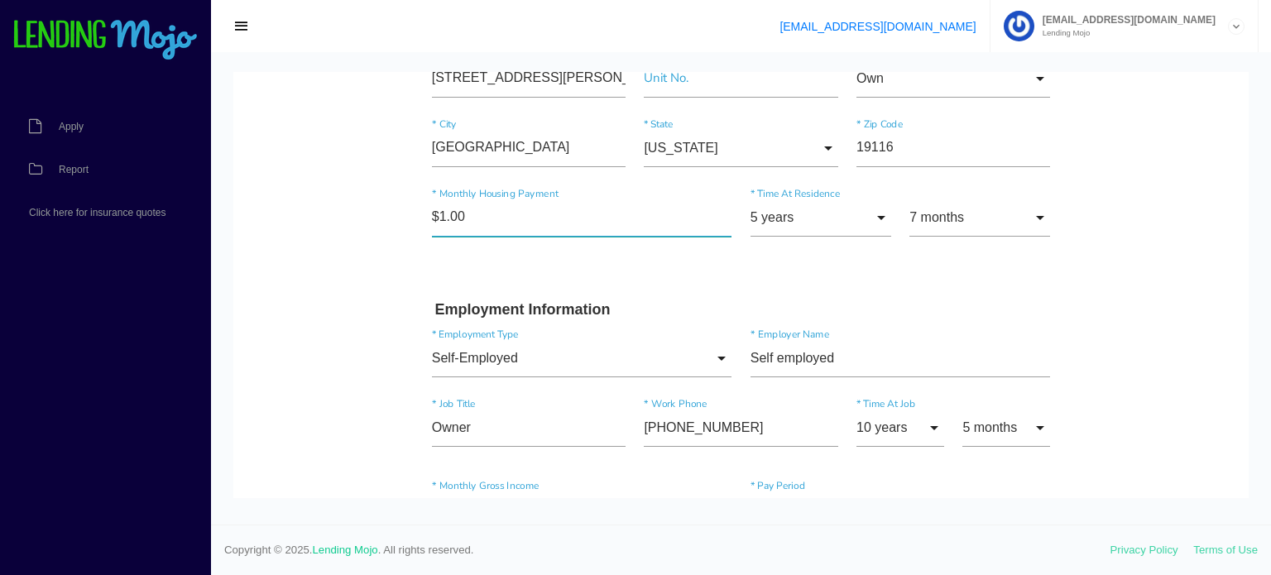
click at [503, 221] on input"] "$1.00" at bounding box center [582, 218] width 300 height 38
type input"] "$0.00"
click at [389, 247] on body "Quick, Secure Financing Personalized to You. Marcileia * First Name Middle Name…" at bounding box center [740, 554] width 1015 height 2173
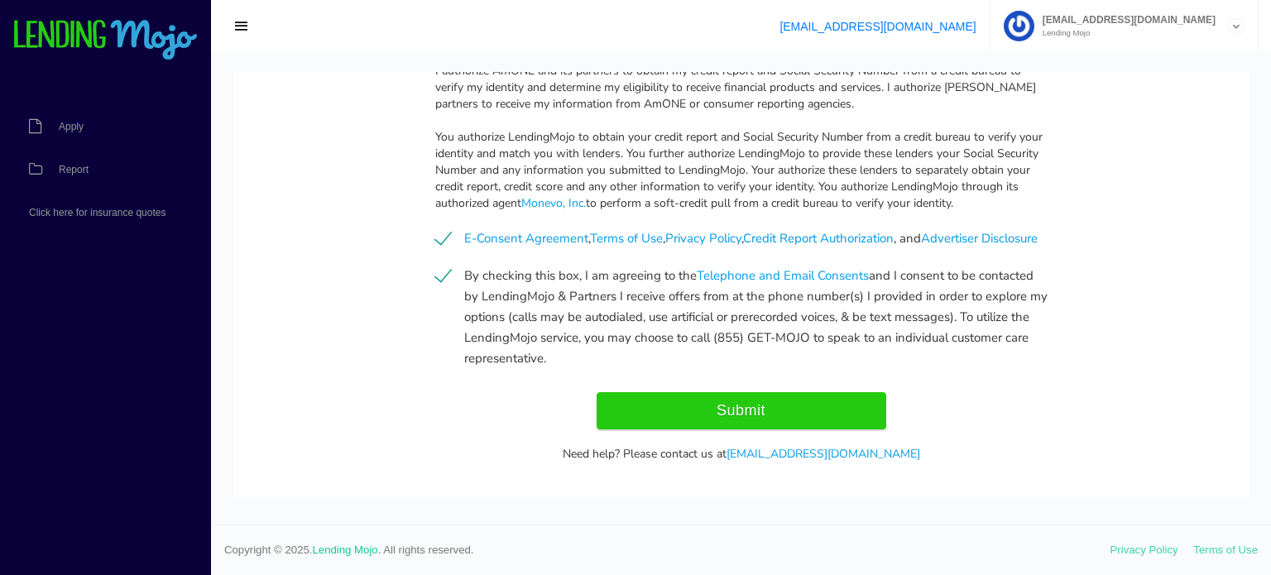
scroll to position [1762, 0]
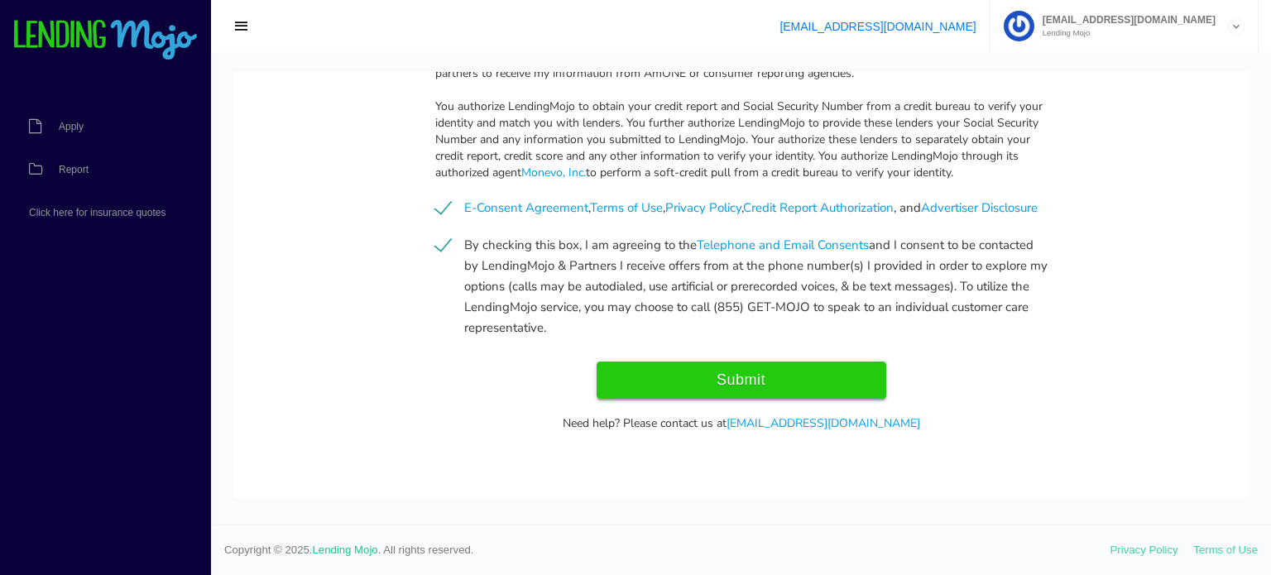
click at [781, 368] on input "Submit" at bounding box center [741, 380] width 290 height 37
click at [728, 247] on link "Telephone and Email Consents" at bounding box center [783, 245] width 172 height 17
click at [716, 376] on input "Submit" at bounding box center [741, 380] width 290 height 37
click at [820, 199] on link "Credit Report Authorization" at bounding box center [818, 207] width 151 height 17
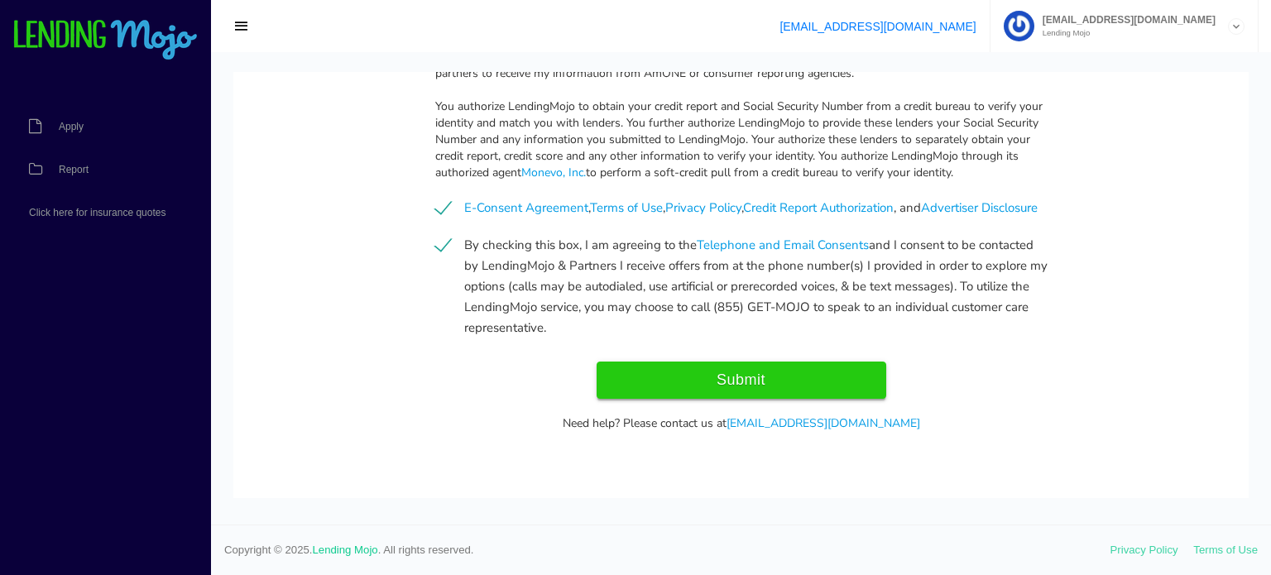
click at [727, 388] on input "Submit" at bounding box center [741, 380] width 290 height 37
click at [725, 386] on input "Submit" at bounding box center [741, 380] width 290 height 37
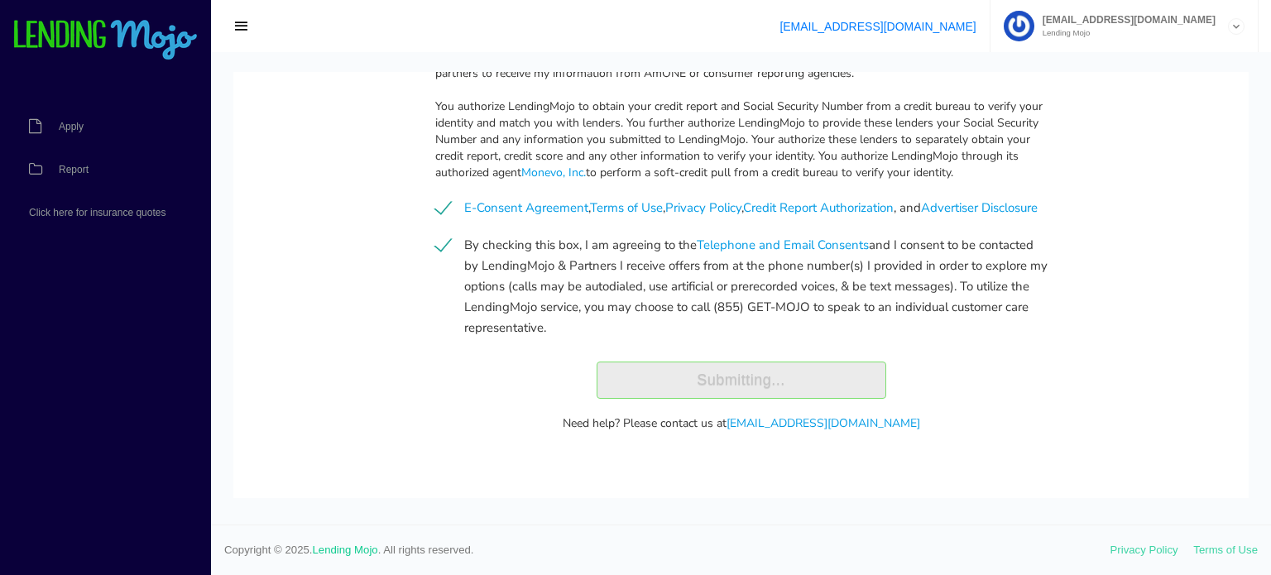
click at [725, 386] on div "Submitting..." at bounding box center [741, 380] width 637 height 37
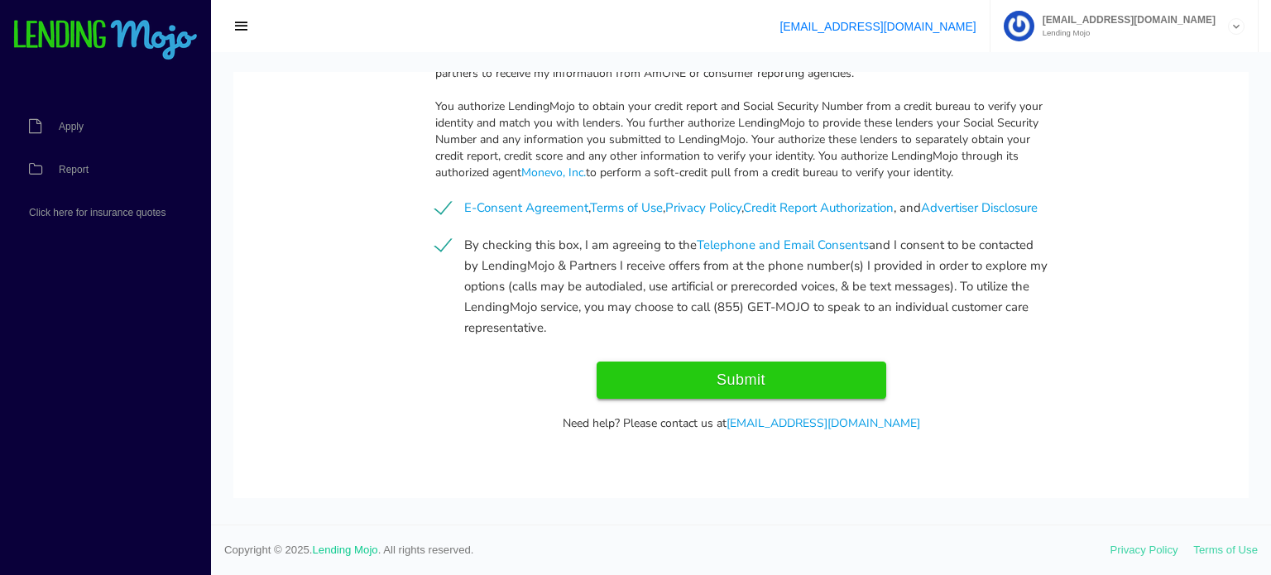
click at [725, 386] on input "Submit" at bounding box center [741, 380] width 290 height 37
click at [778, 385] on input "Submit" at bounding box center [741, 380] width 290 height 37
click at [840, 387] on input "Submit" at bounding box center [741, 380] width 290 height 37
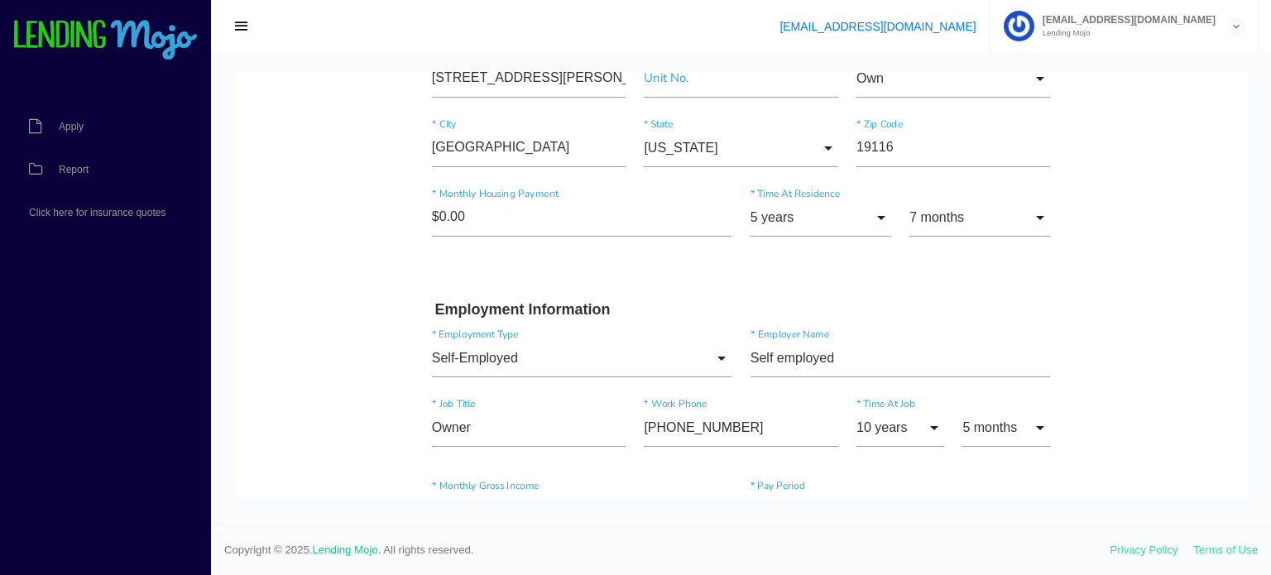
type input "Submit"
